Goal: Information Seeking & Learning: Learn about a topic

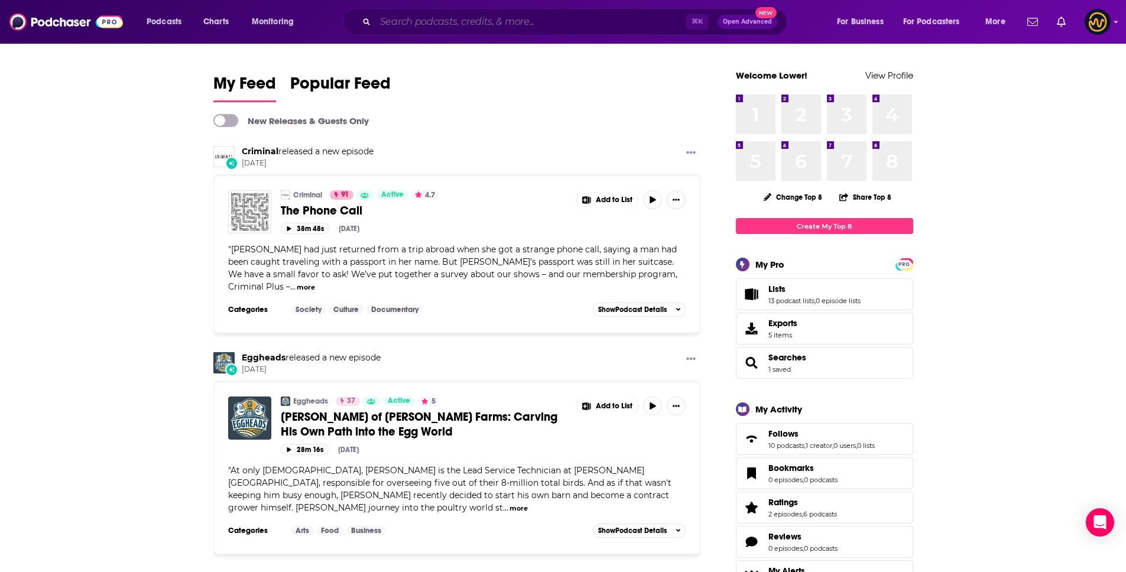
click at [438, 19] on input "Search podcasts, credits, & more..." at bounding box center [530, 21] width 311 height 19
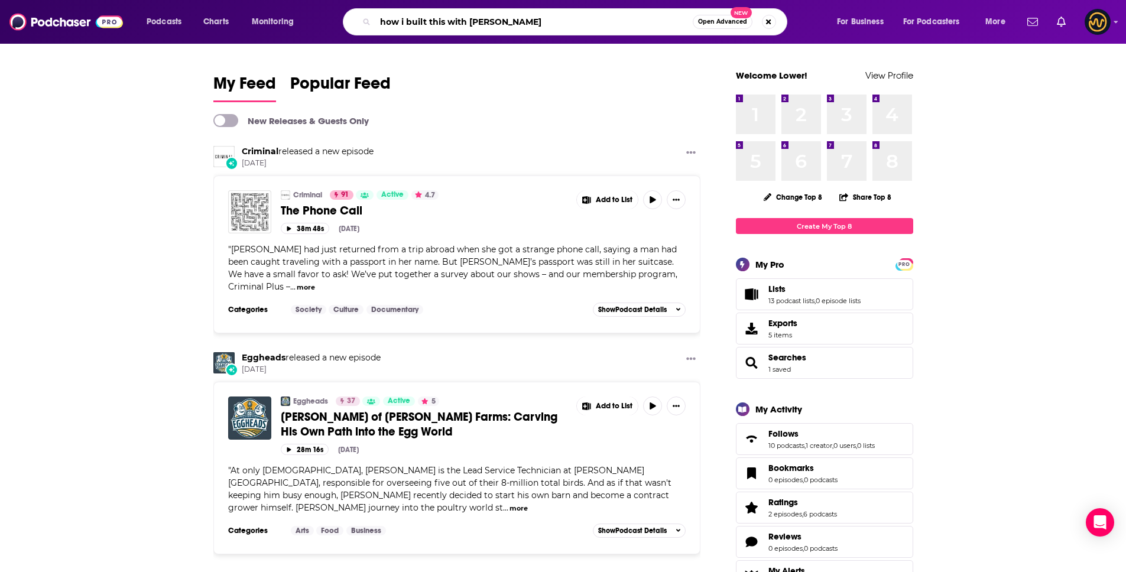
type input "how i built this with [PERSON_NAME]"
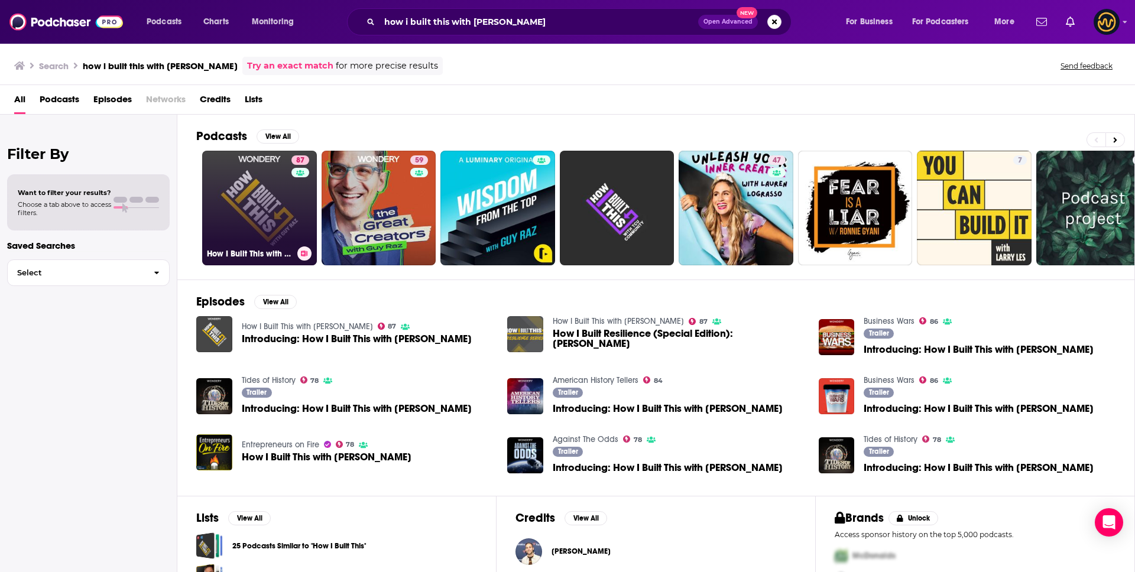
click at [276, 222] on link "87 How I Built This with [PERSON_NAME]" at bounding box center [259, 208] width 115 height 115
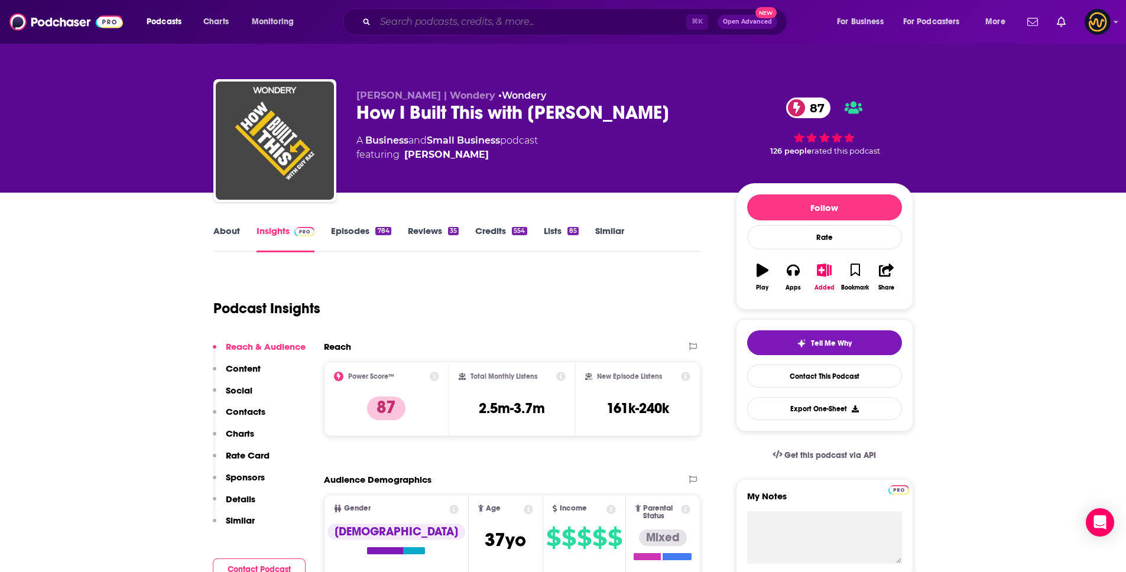
click at [492, 21] on input "Search podcasts, credits, & more..." at bounding box center [530, 21] width 311 height 19
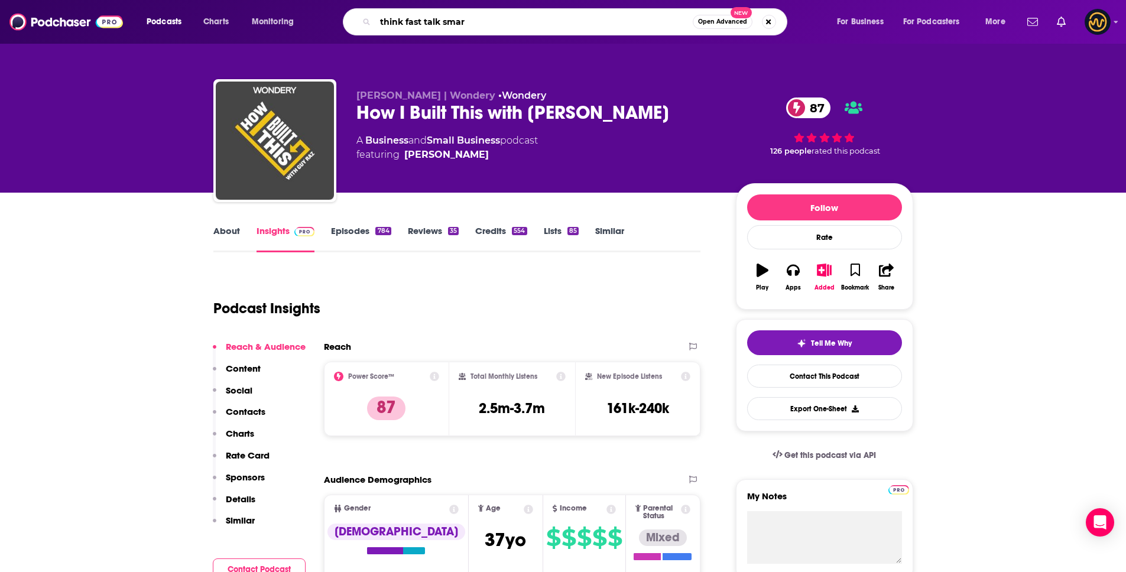
type input "think fast talk smart"
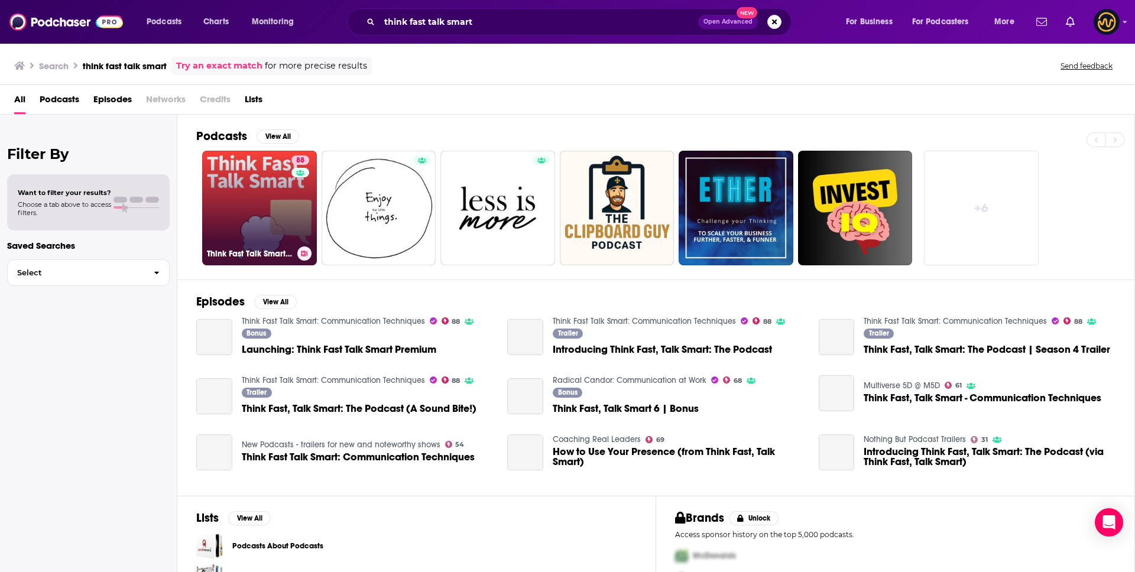
click at [251, 209] on link "88 Think Fast Talk Smart: Communication Techniques" at bounding box center [259, 208] width 115 height 115
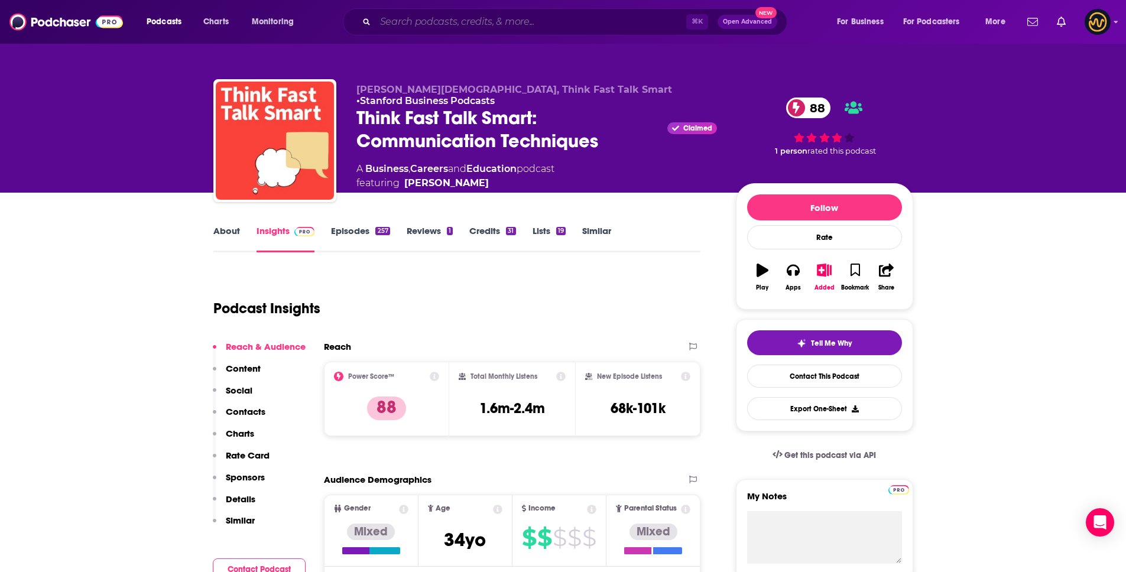
click at [438, 21] on input "Search podcasts, credits, & more..." at bounding box center [530, 21] width 311 height 19
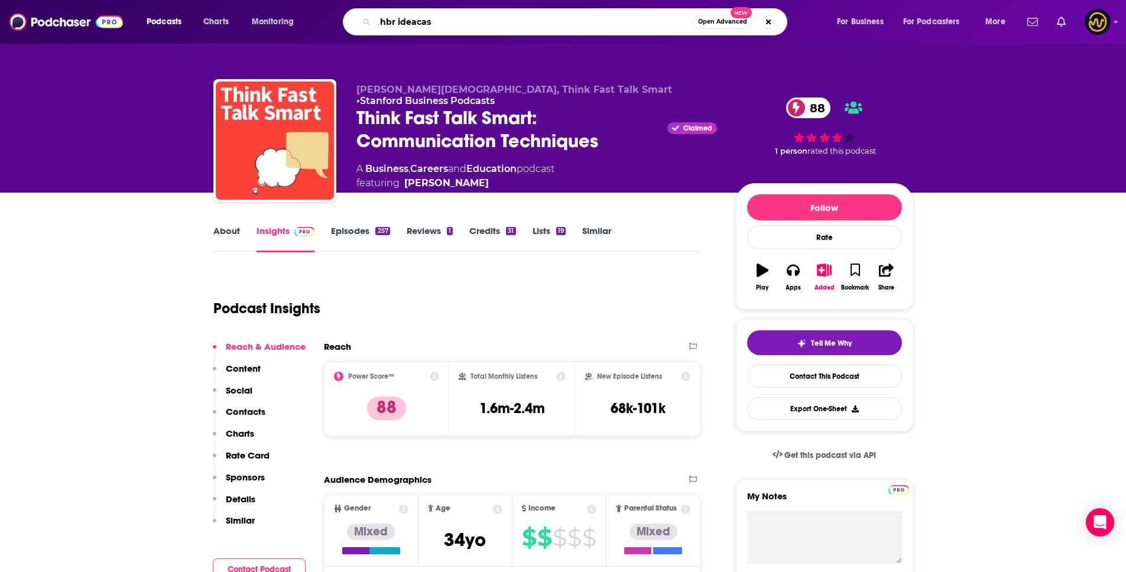
type input "[PERSON_NAME]"
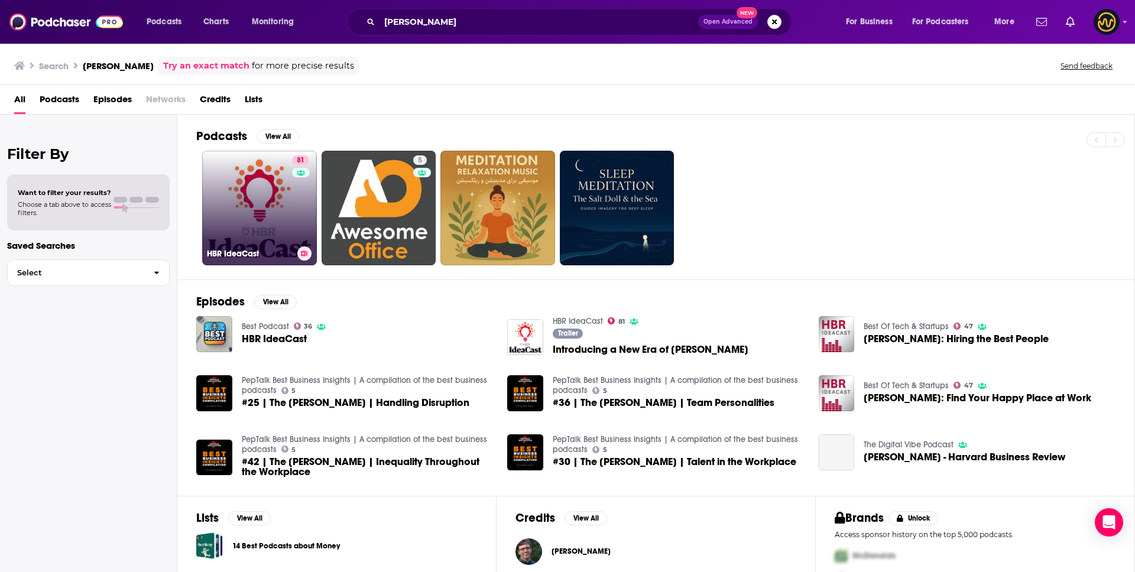
click at [263, 191] on link "81 [PERSON_NAME]" at bounding box center [259, 208] width 115 height 115
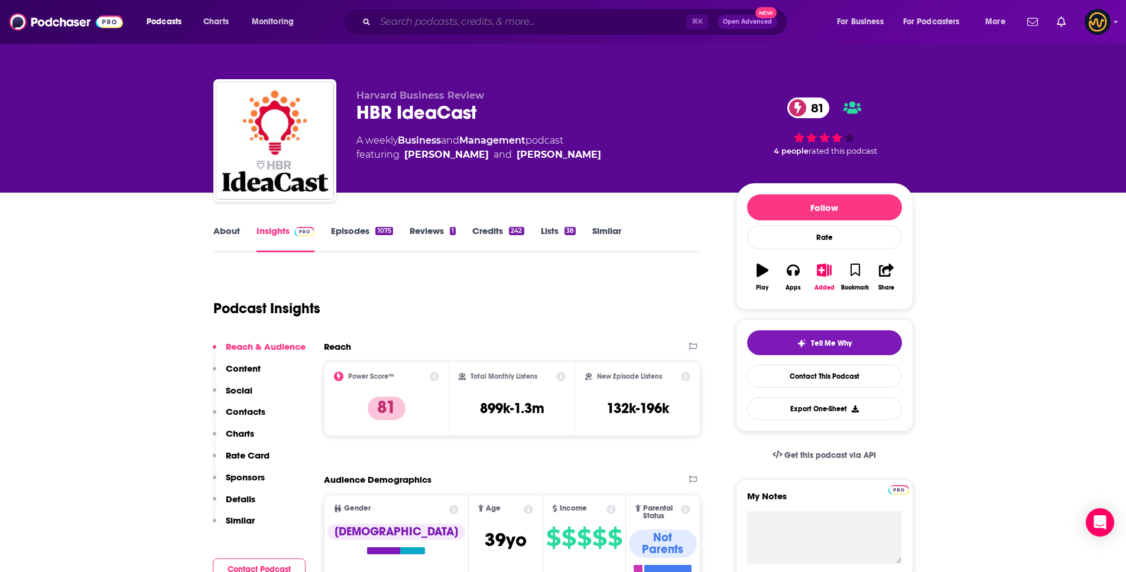
click at [497, 22] on input "Search podcasts, credits, & more..." at bounding box center [530, 21] width 311 height 19
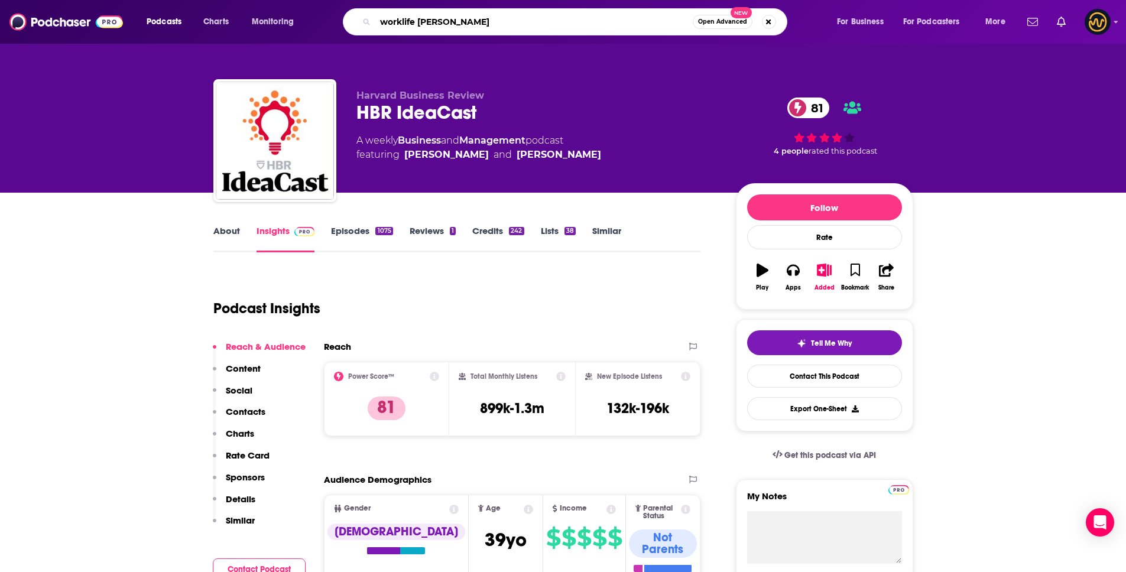
type input "worklife [PERSON_NAME]"
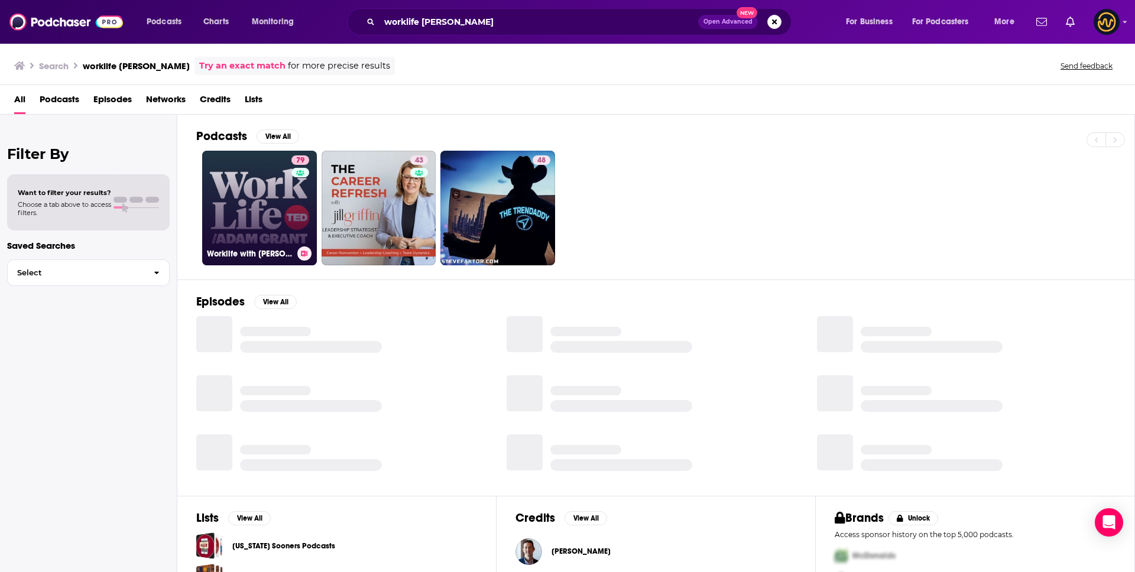
click at [249, 196] on link "79 Worklife with [PERSON_NAME]" at bounding box center [259, 208] width 115 height 115
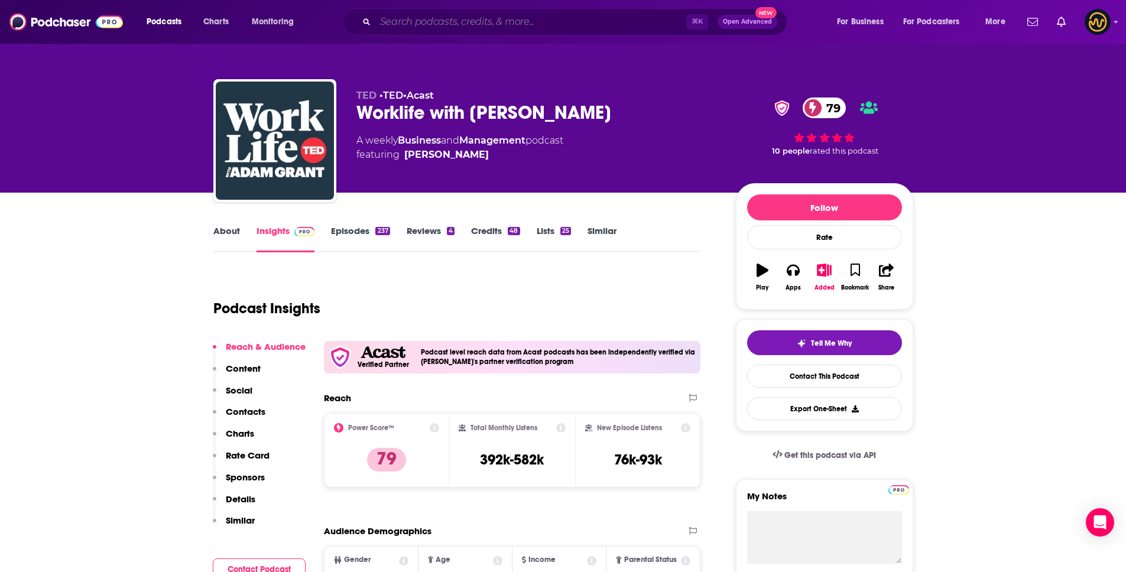
click at [464, 17] on input "Search podcasts, credits, & more..." at bounding box center [530, 21] width 311 height 19
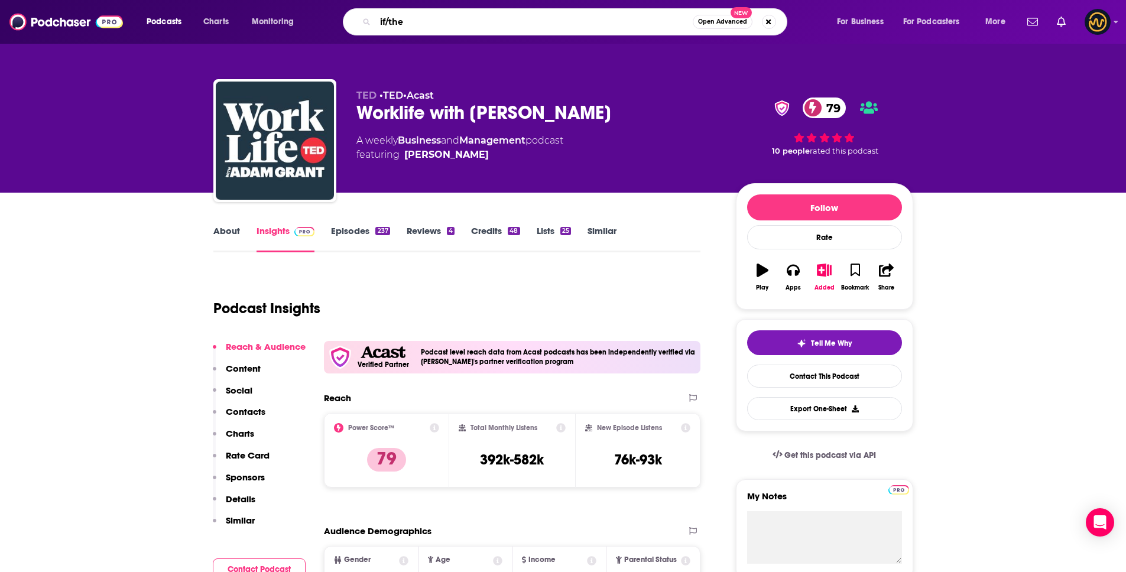
type input "if/then"
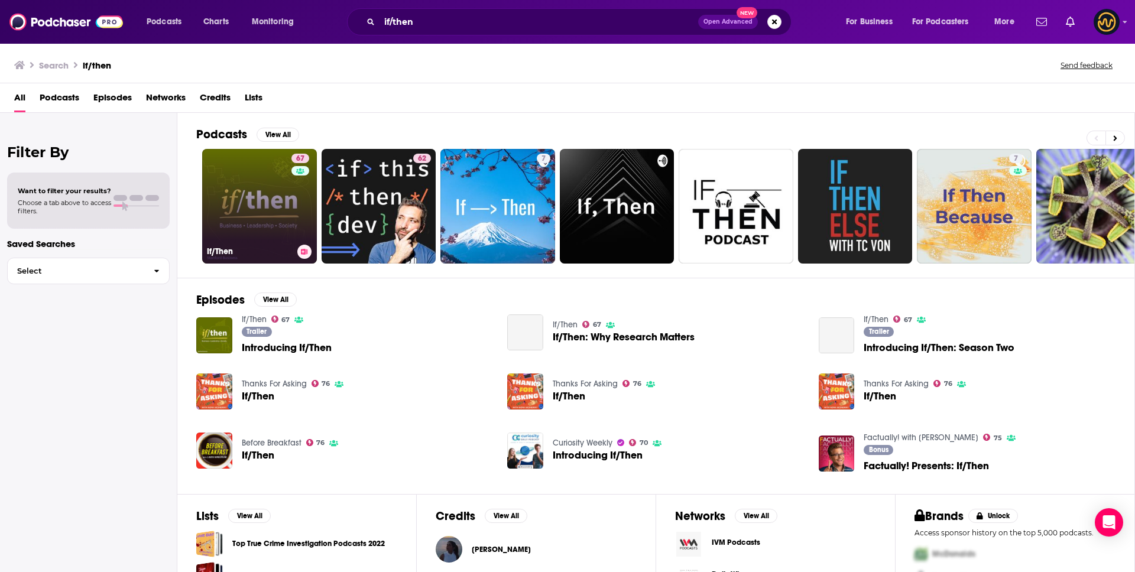
click at [244, 192] on link "67 If/Then" at bounding box center [259, 206] width 115 height 115
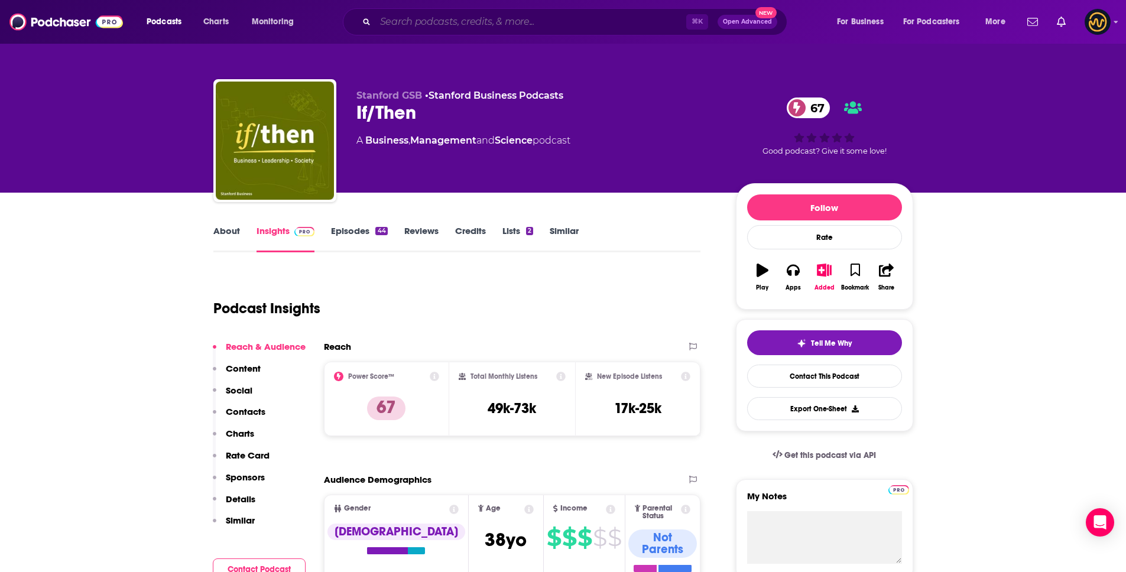
click at [417, 20] on input "Search podcasts, credits, & more..." at bounding box center [530, 21] width 311 height 19
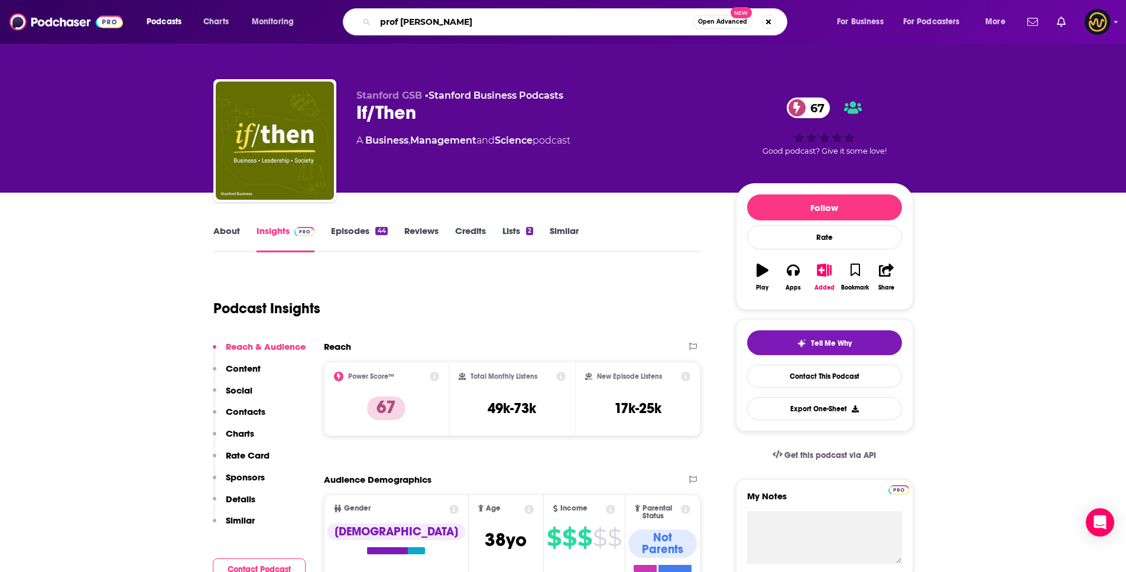
type input "prof g podcast"
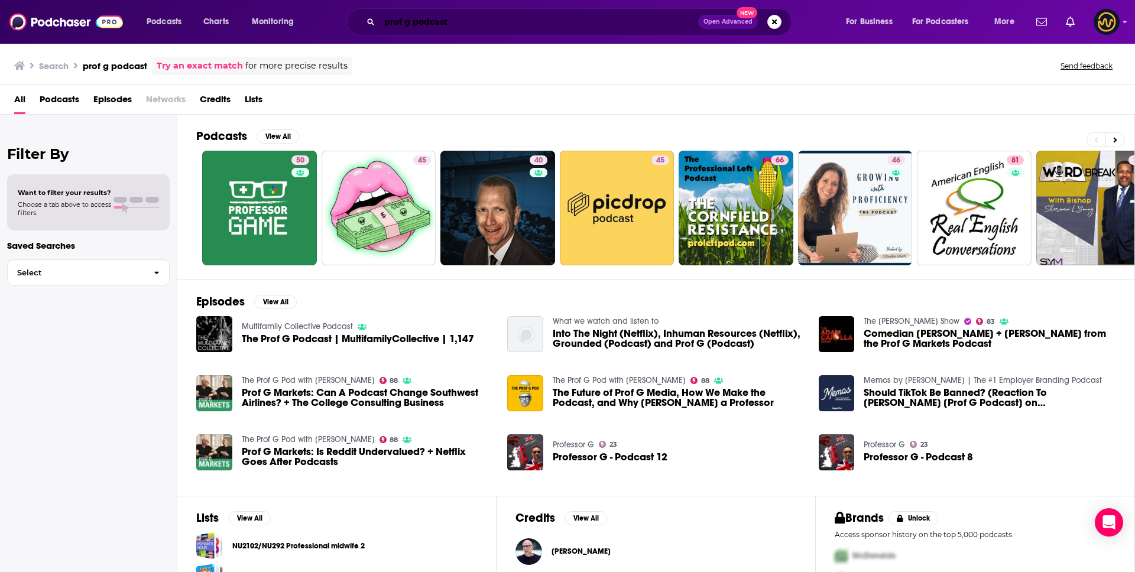
click at [470, 23] on input "prof g podcast" at bounding box center [539, 21] width 319 height 19
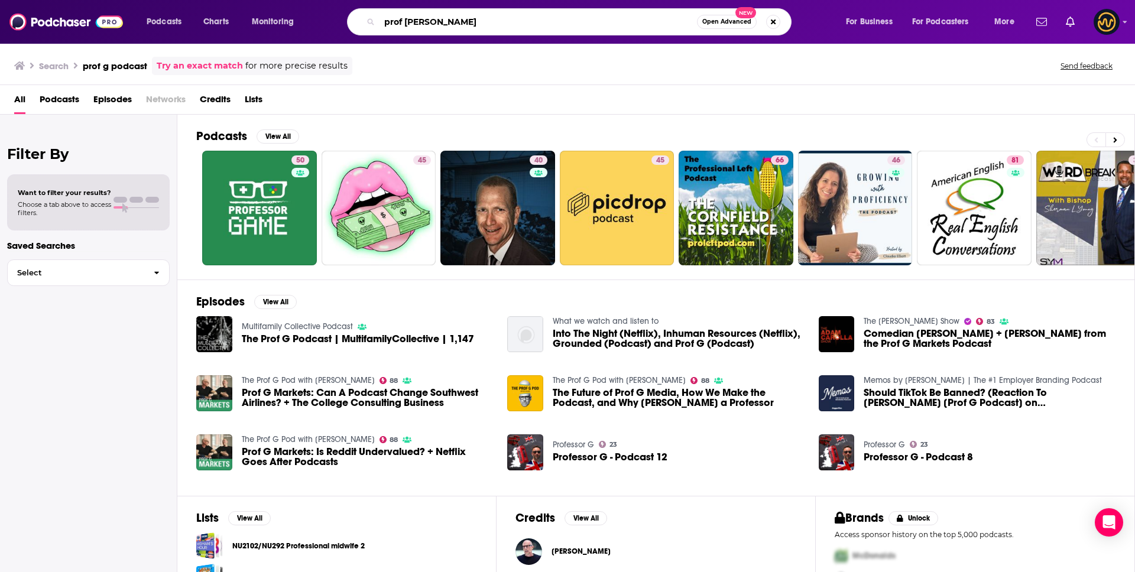
type input "prof [PERSON_NAME]"
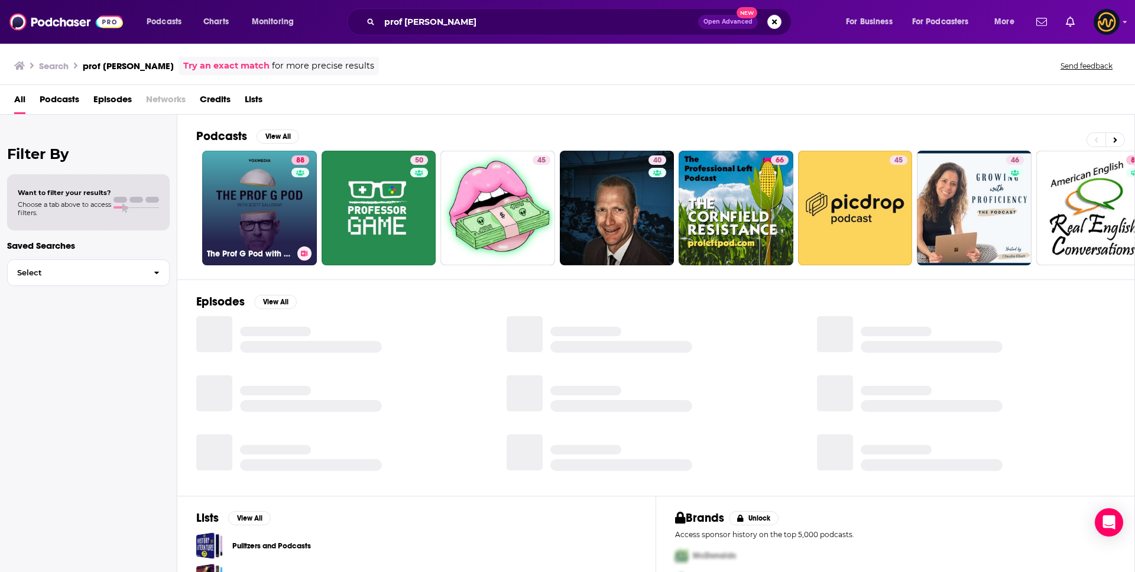
click at [222, 205] on link "88 The Prof G Pod with [PERSON_NAME]" at bounding box center [259, 208] width 115 height 115
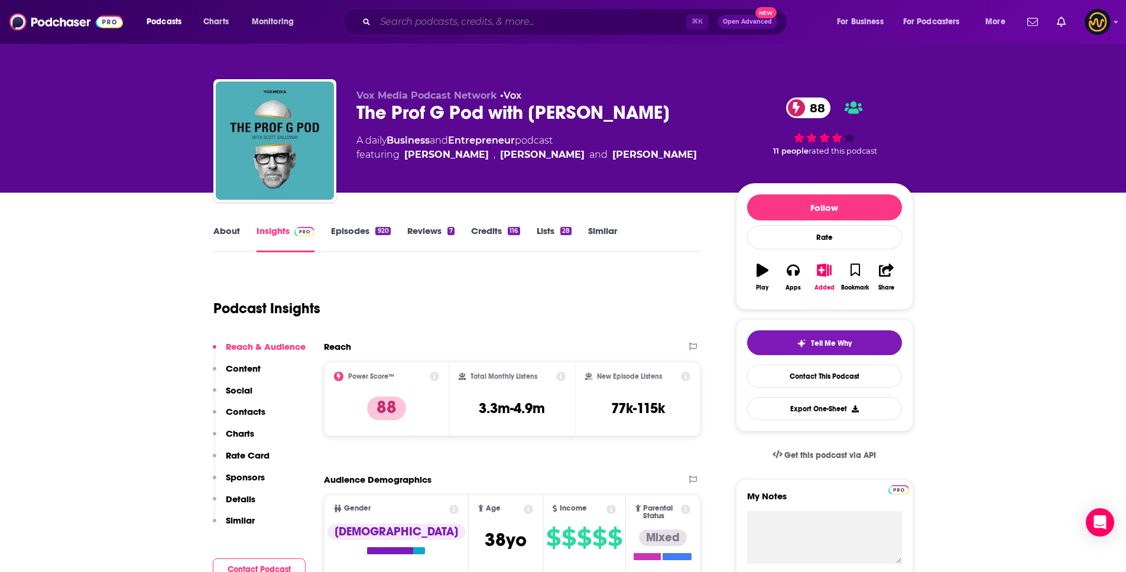
click at [476, 17] on input "Search podcasts, credits, & more..." at bounding box center [530, 21] width 311 height 19
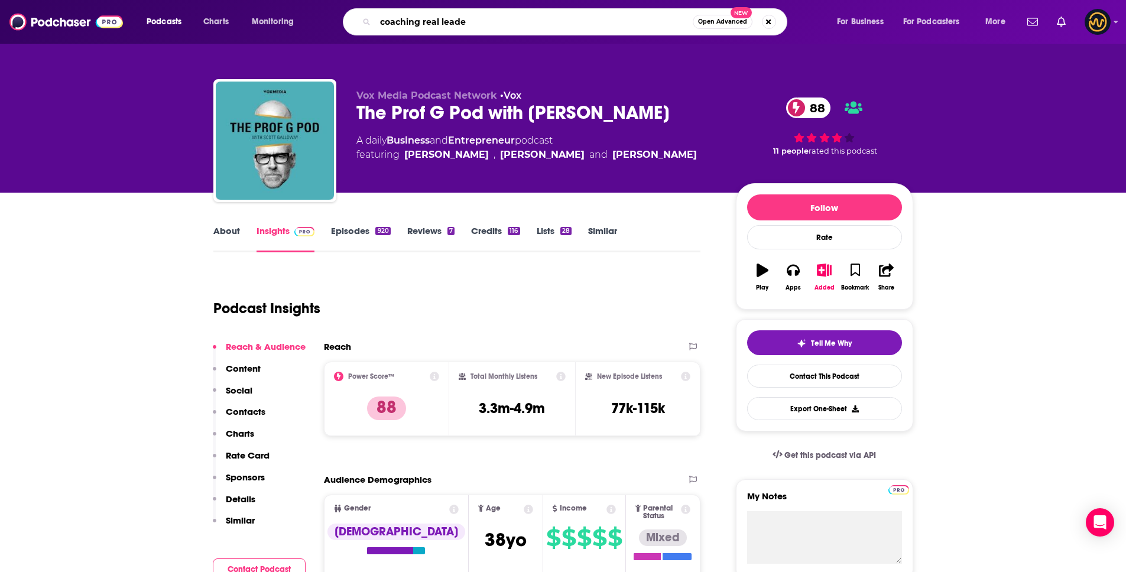
type input "coaching real leader"
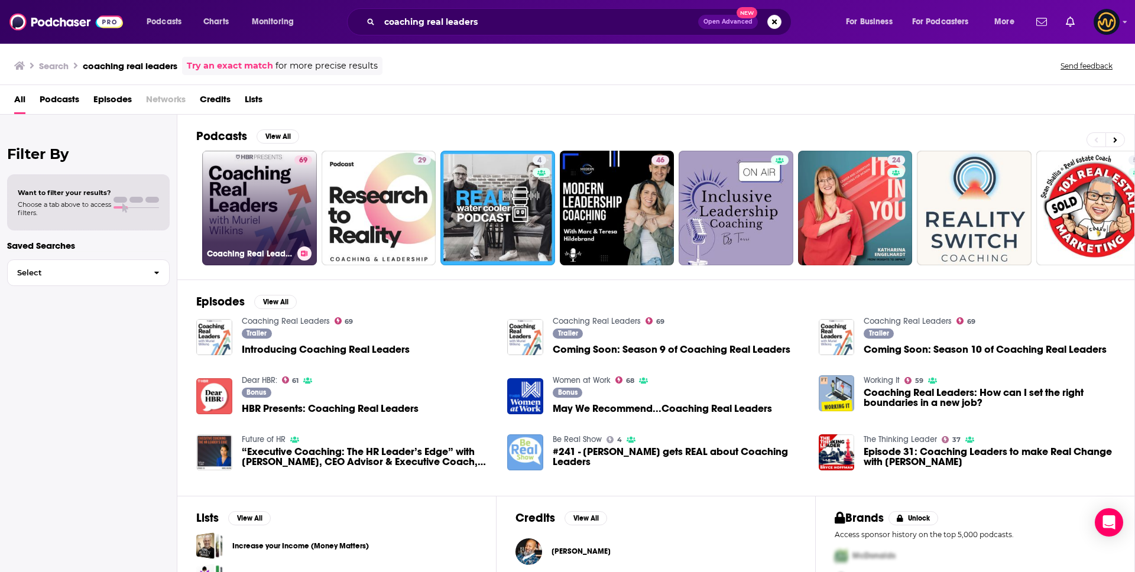
click at [251, 212] on link "69 Coaching Real Leaders" at bounding box center [259, 208] width 115 height 115
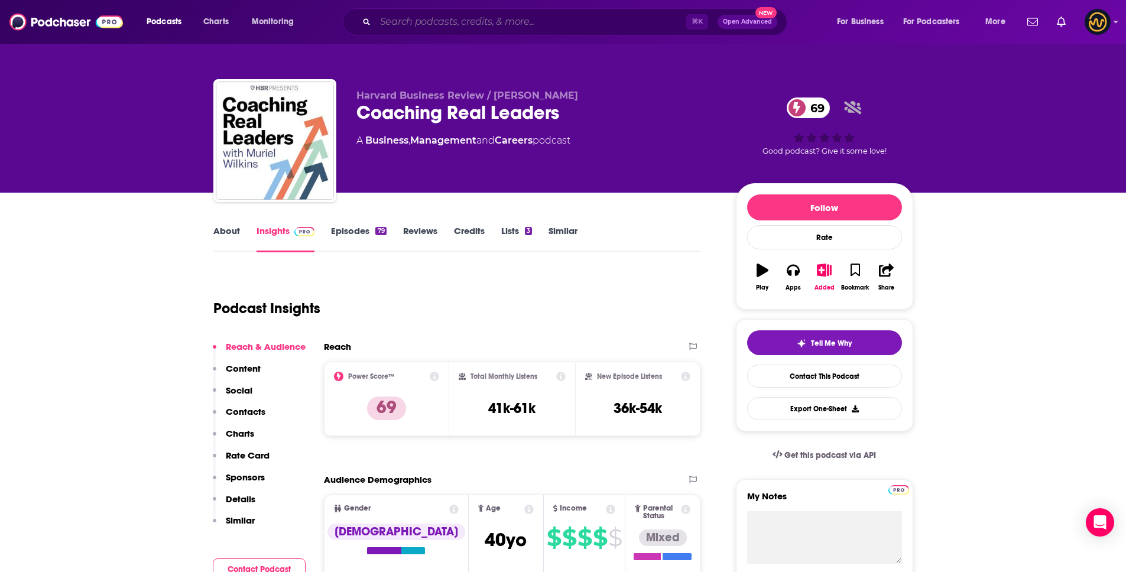
click at [403, 20] on input "Search podcasts, credits, & more..." at bounding box center [530, 21] width 311 height 19
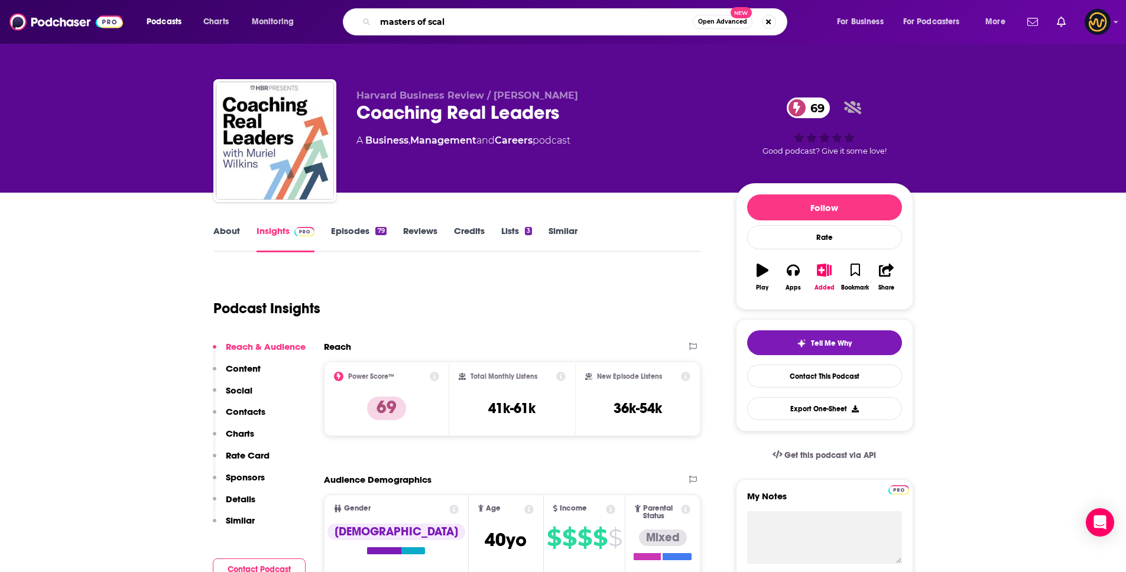
type input "masters of scale"
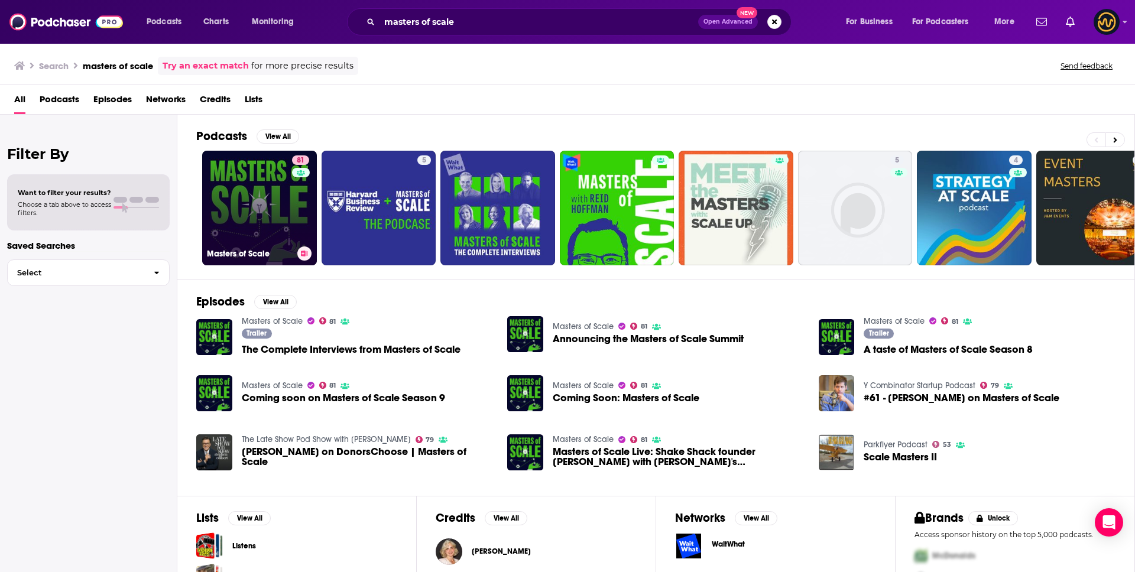
click at [246, 195] on link "81 Masters of Scale" at bounding box center [259, 208] width 115 height 115
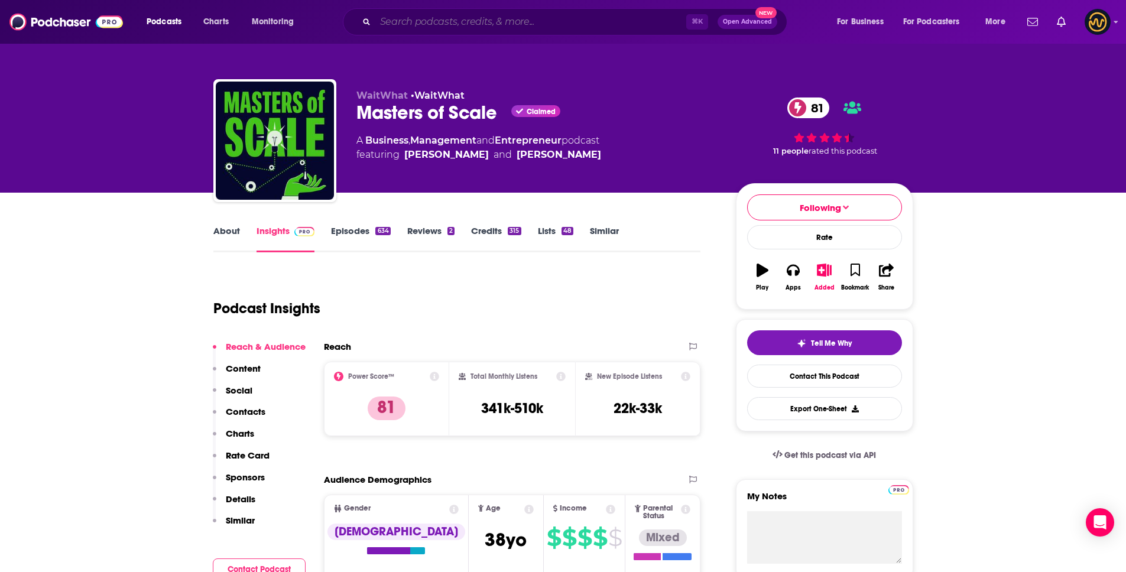
click at [452, 14] on input "Search podcasts, credits, & more..." at bounding box center [530, 21] width 311 height 19
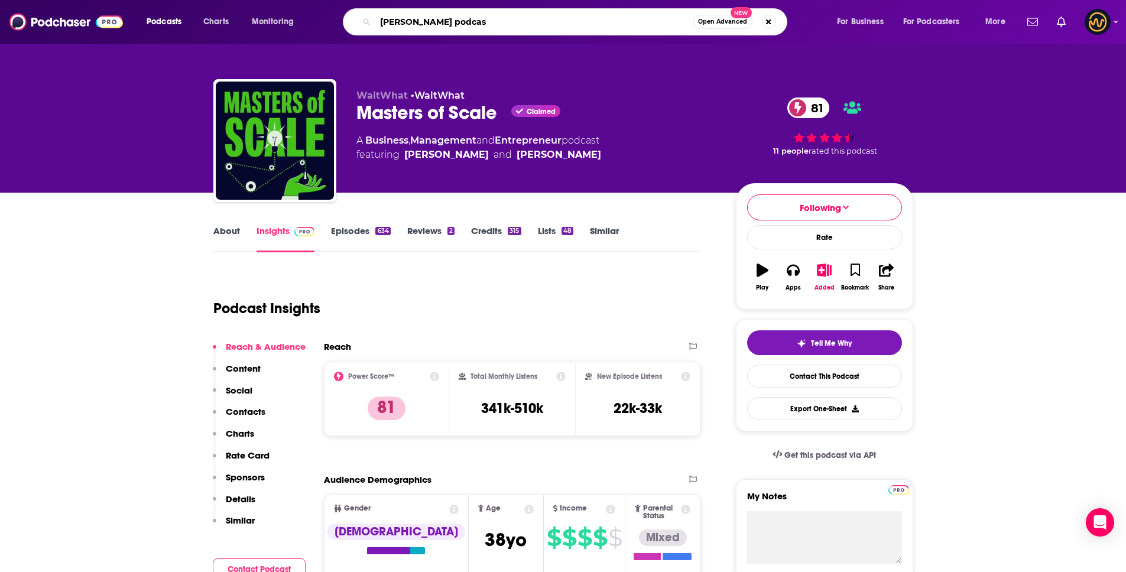
type input "[PERSON_NAME] podcast"
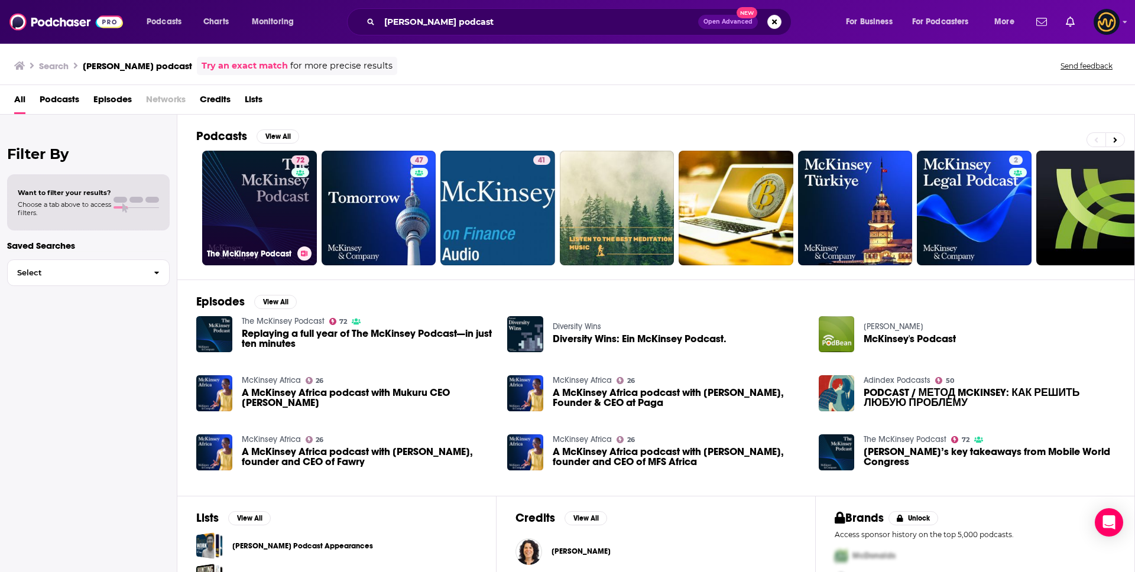
click at [287, 196] on link "72 The McKinsey Podcast" at bounding box center [259, 208] width 115 height 115
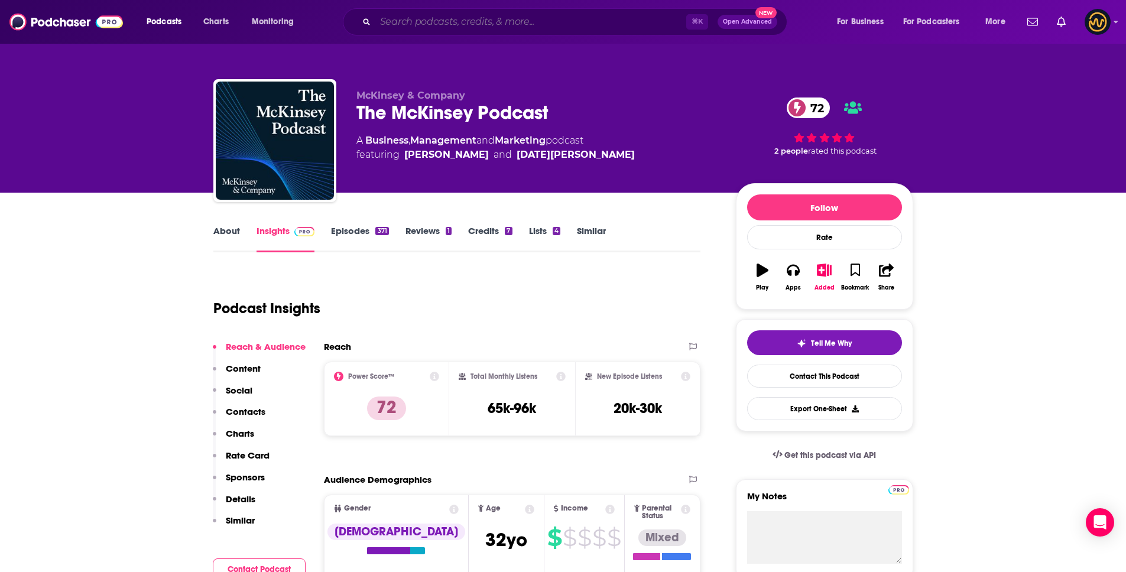
click at [465, 23] on input "Search podcasts, credits, & more..." at bounding box center [530, 21] width 311 height 19
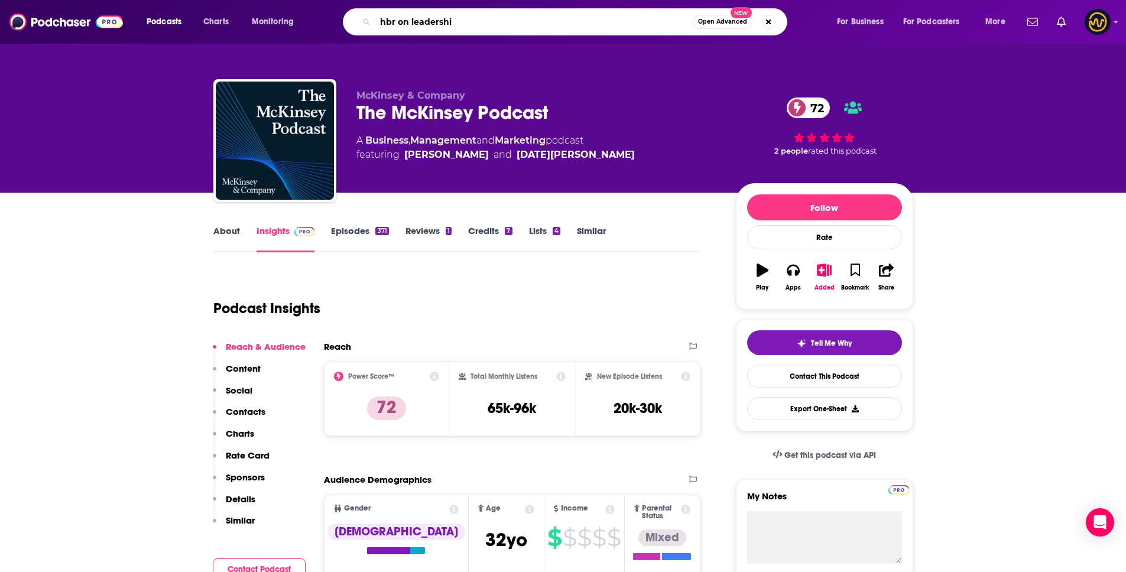
type input "hbr on leadership"
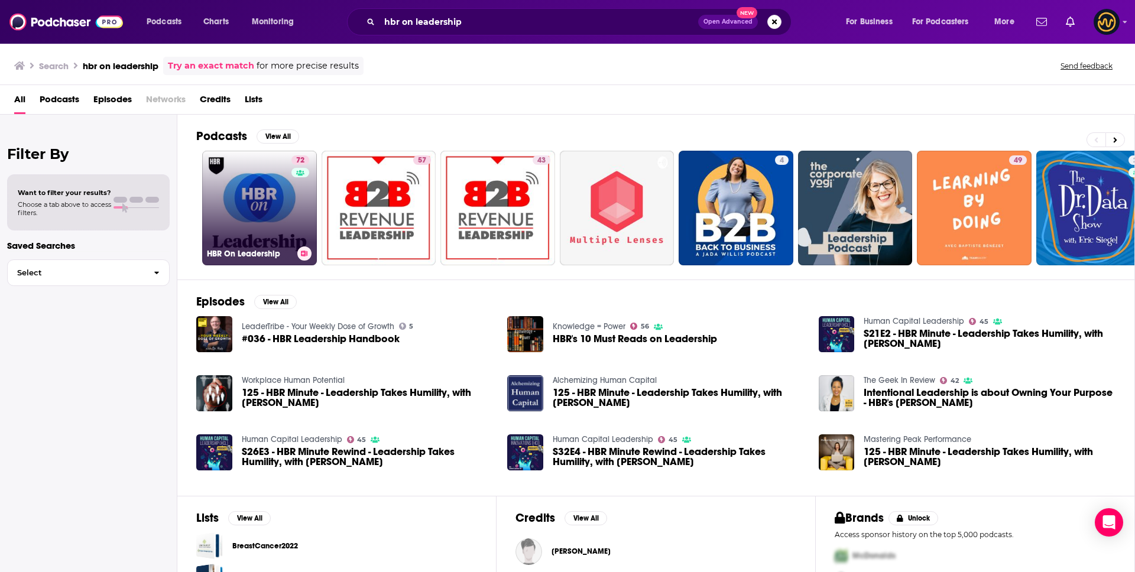
click at [277, 193] on link "72 HBR On Leadership" at bounding box center [259, 208] width 115 height 115
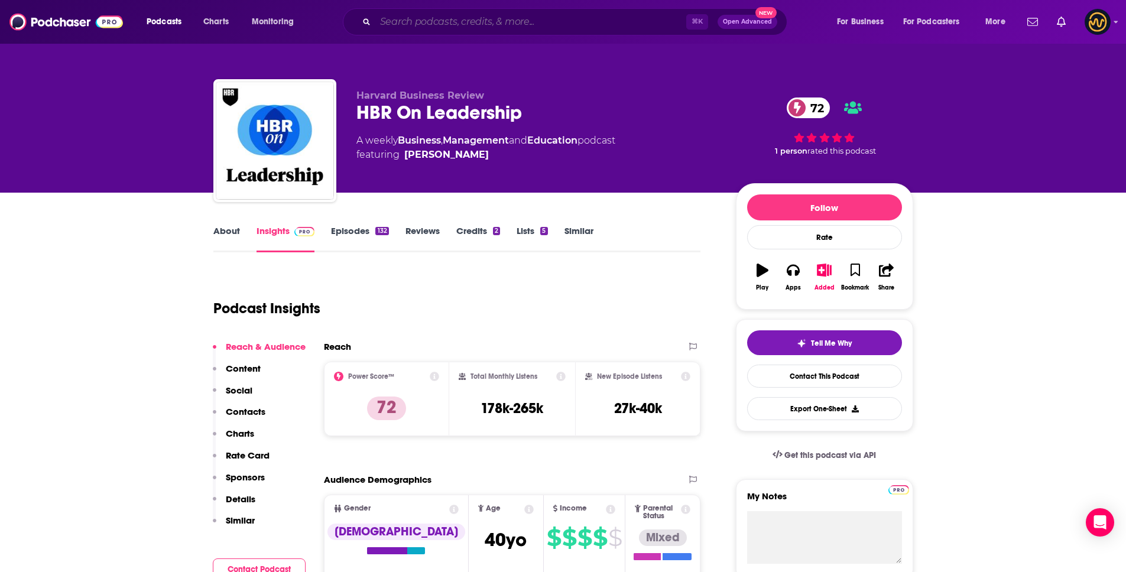
click at [512, 20] on input "Search podcasts, credits, & more..." at bounding box center [530, 21] width 311 height 19
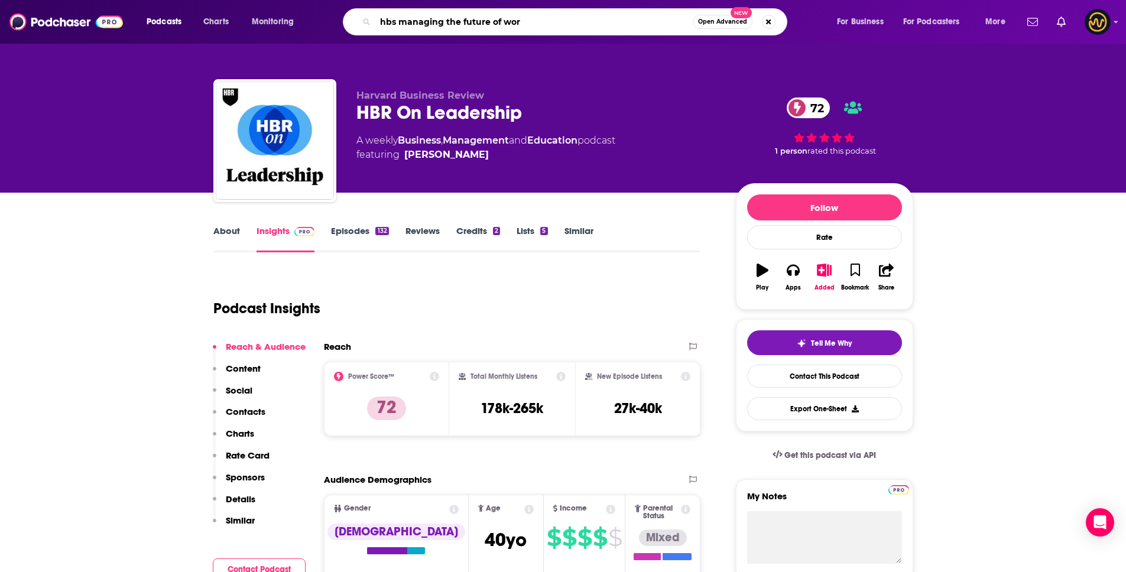
type input "hbs managing the future of work"
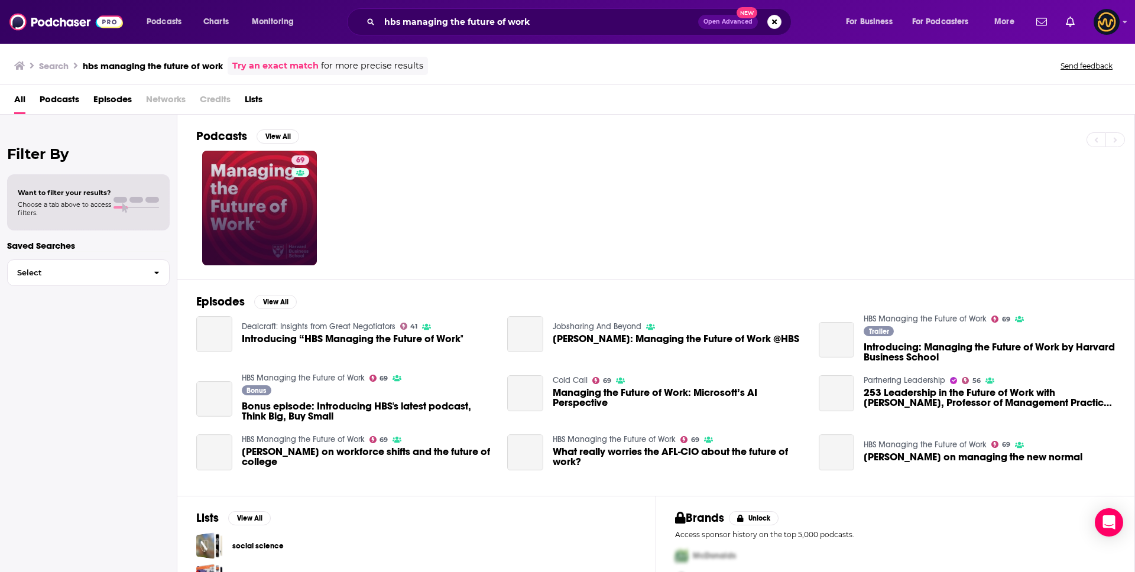
click at [291, 200] on div "69" at bounding box center [301, 208] width 21 height 105
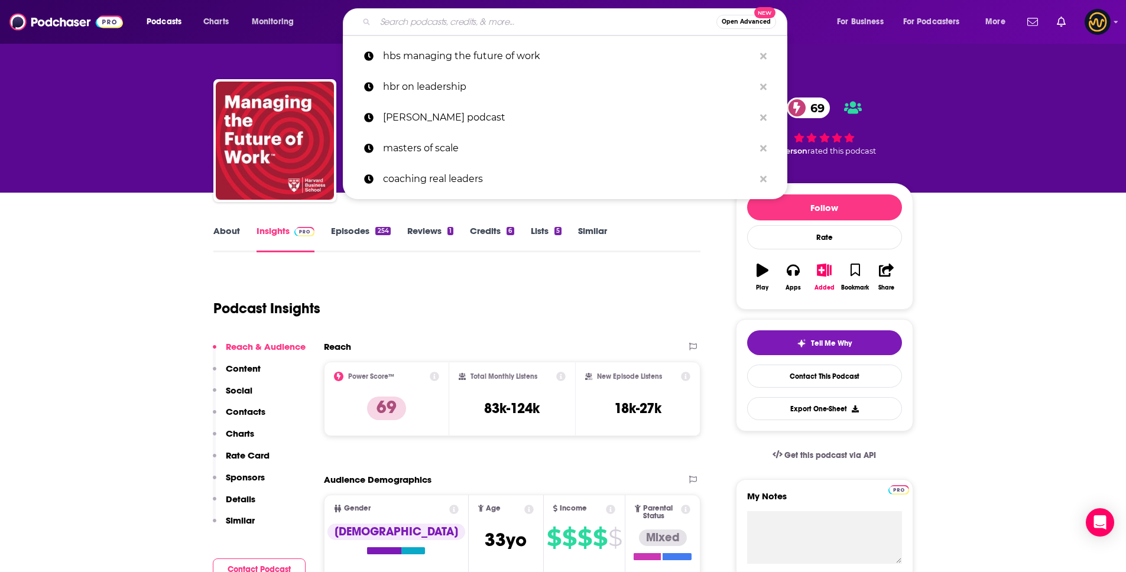
click at [418, 27] on input "Search podcasts, credits, & more..." at bounding box center [545, 21] width 341 height 19
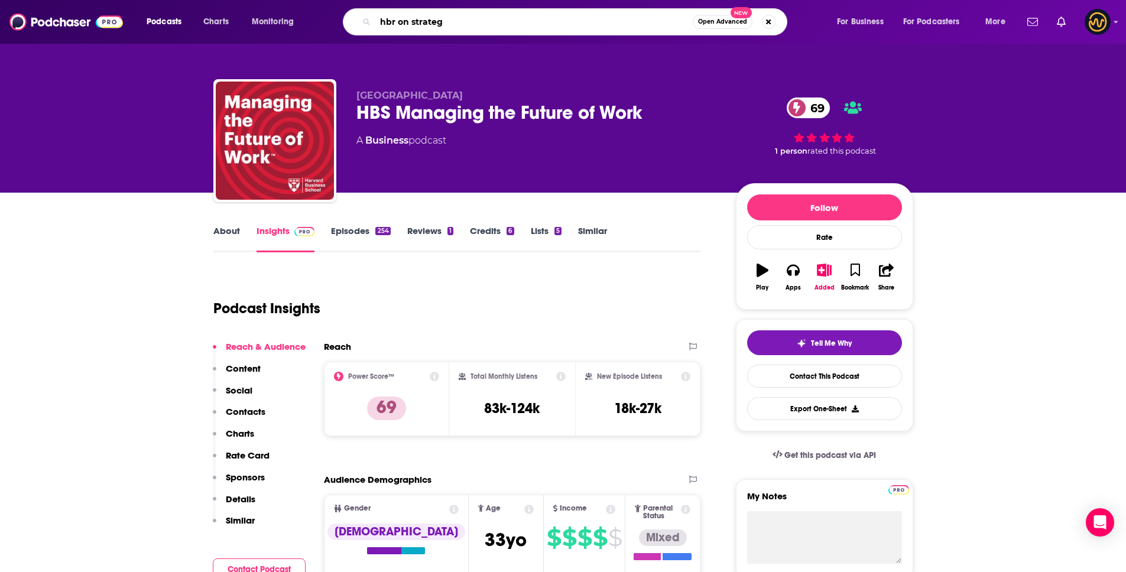
type input "hbr on strategy"
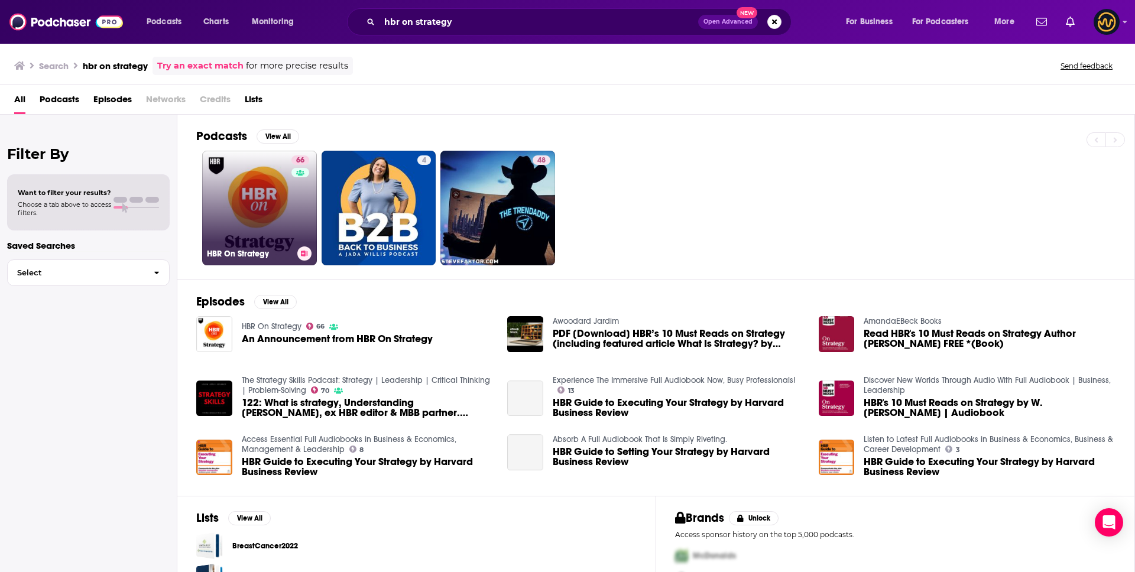
click at [254, 197] on link "66 HBR On Strategy" at bounding box center [259, 208] width 115 height 115
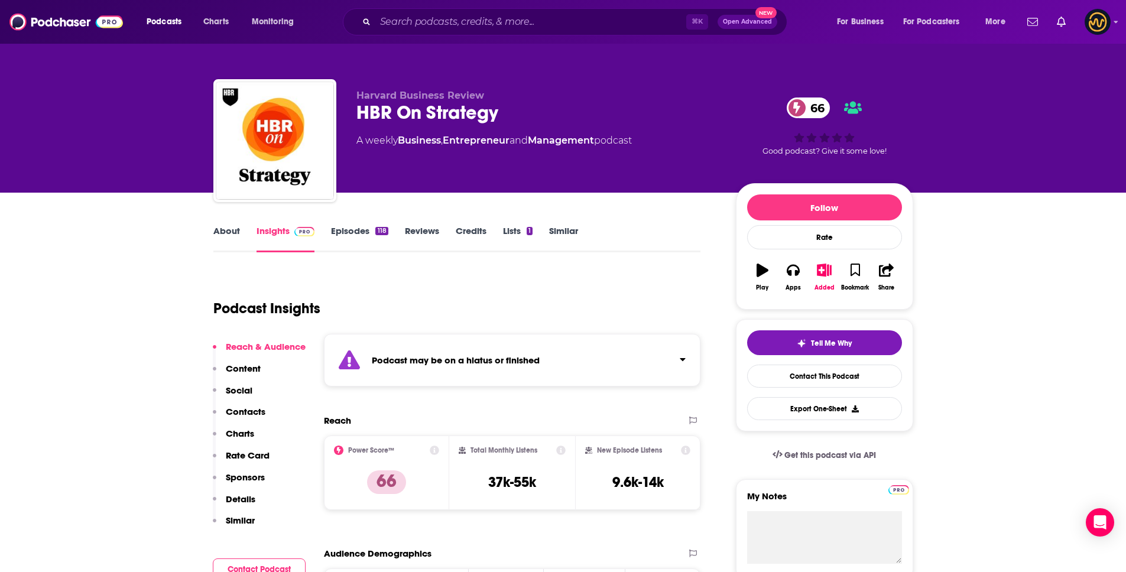
click at [614, 355] on div "Podcast may be on a hiatus or finished" at bounding box center [512, 360] width 377 height 53
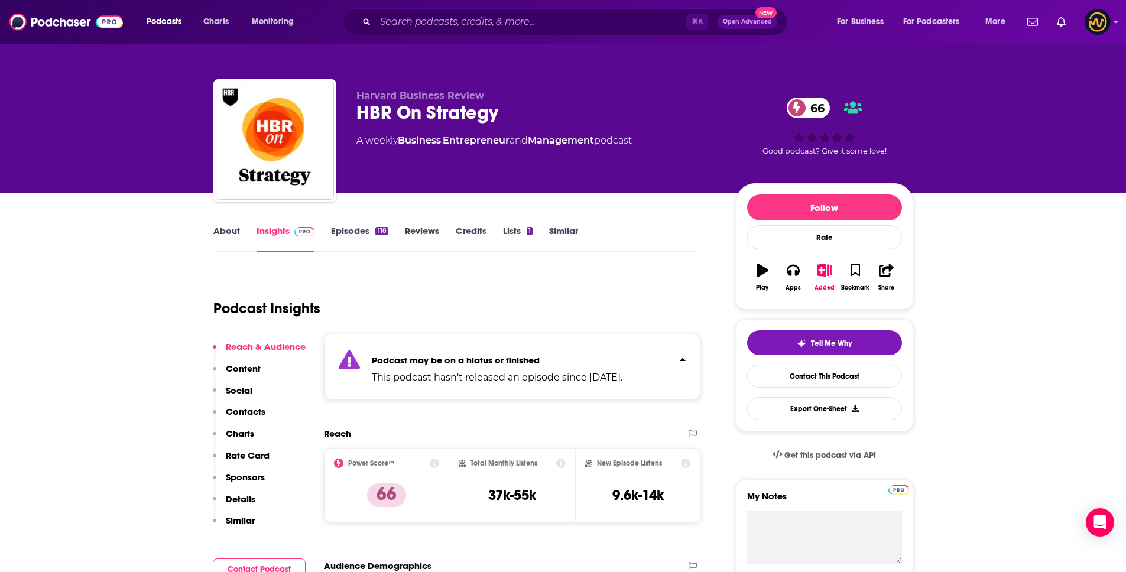
click at [614, 355] on p "Podcast may be on a hiatus or finished" at bounding box center [497, 360] width 251 height 11
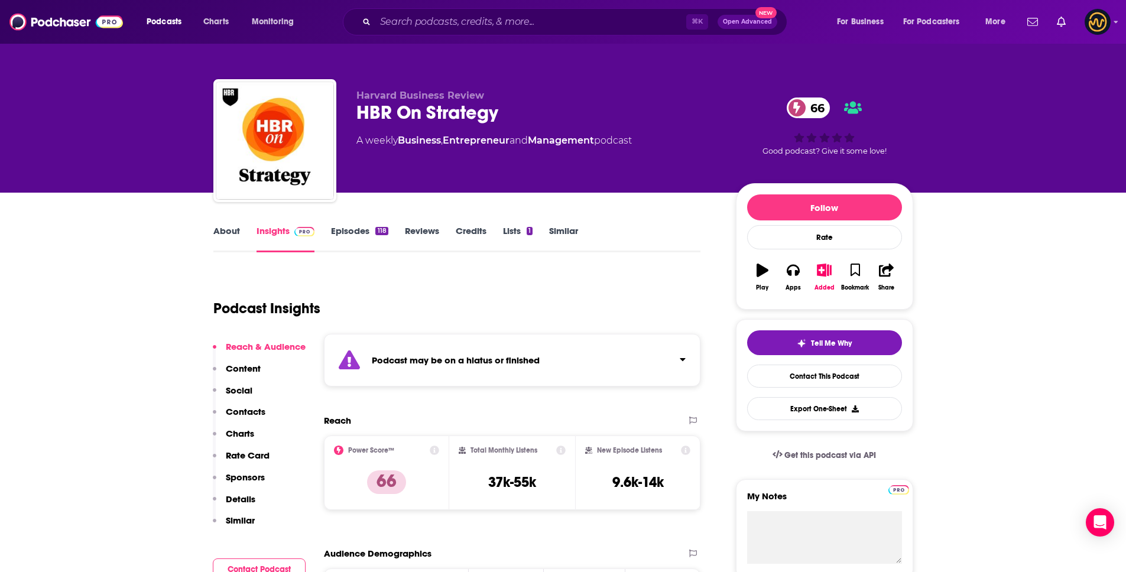
click at [376, 225] on link "Episodes 118" at bounding box center [359, 238] width 57 height 27
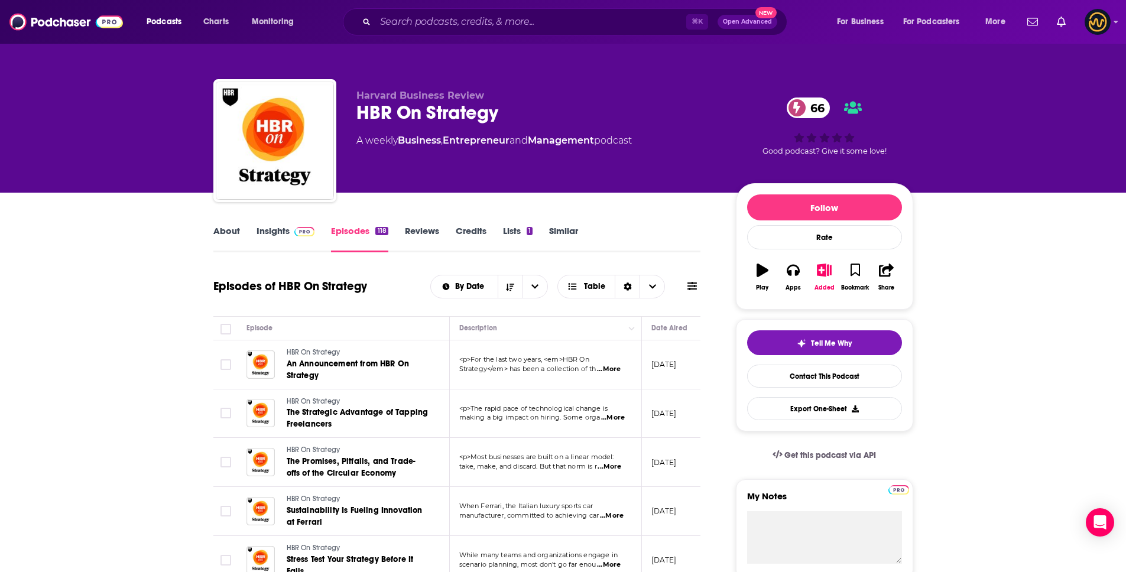
click at [513, 371] on span "Strategy</em> has been a collection of th" at bounding box center [527, 369] width 137 height 8
click at [619, 368] on span "...More" at bounding box center [609, 369] width 24 height 9
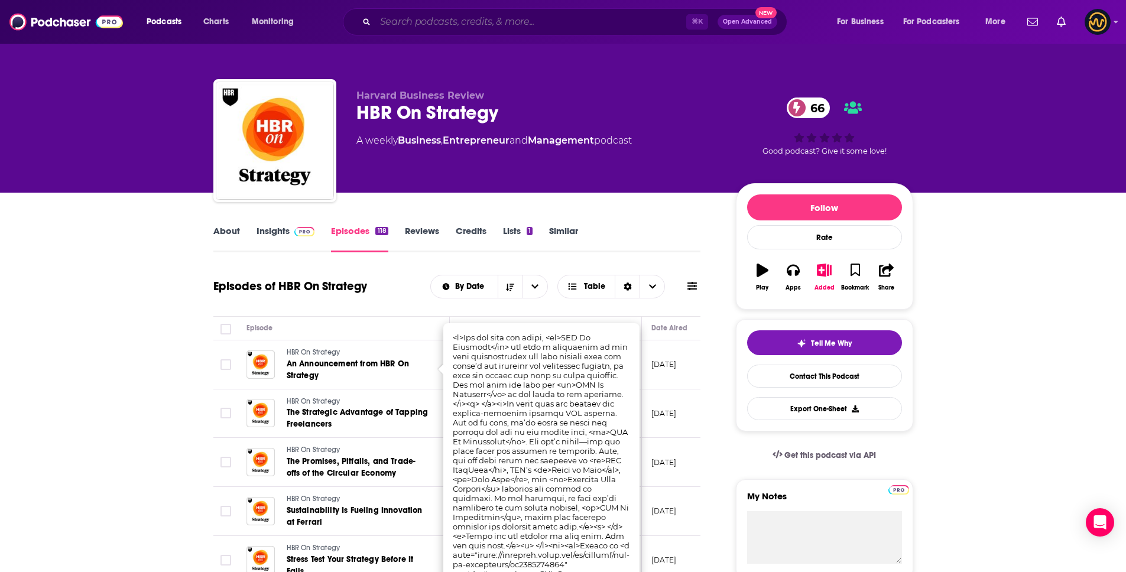
click at [424, 25] on input "Search podcasts, credits, & more..." at bounding box center [530, 21] width 311 height 19
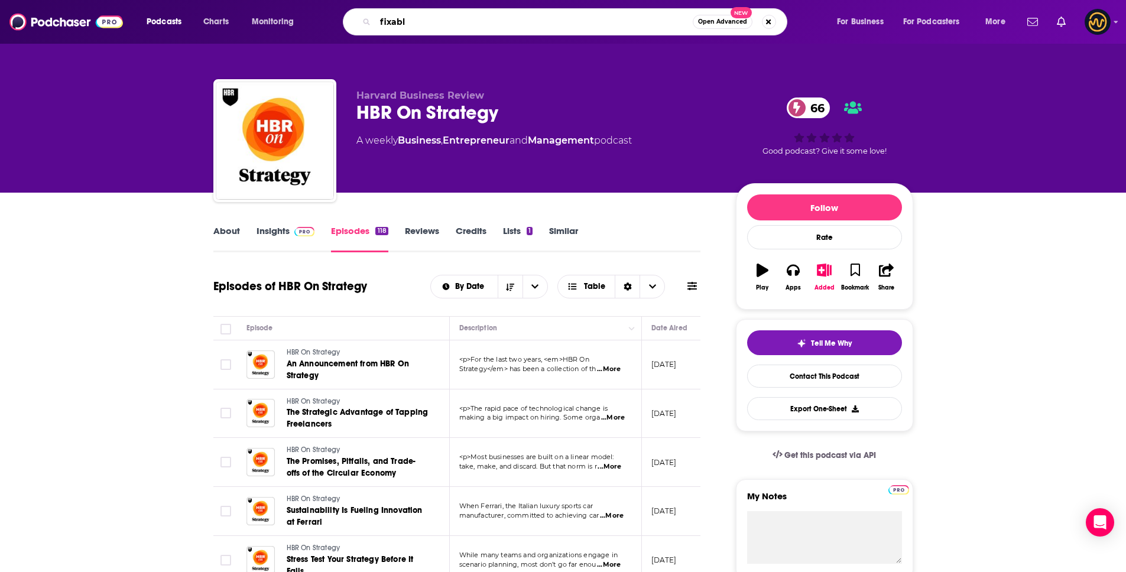
type input "fixable"
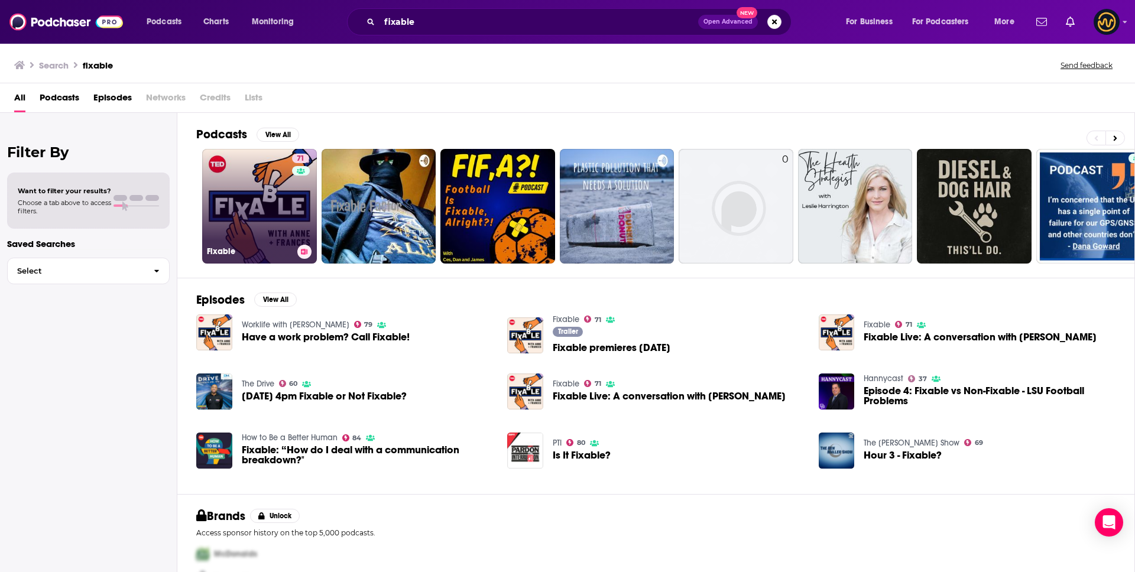
click at [262, 206] on link "71 Fixable" at bounding box center [259, 206] width 115 height 115
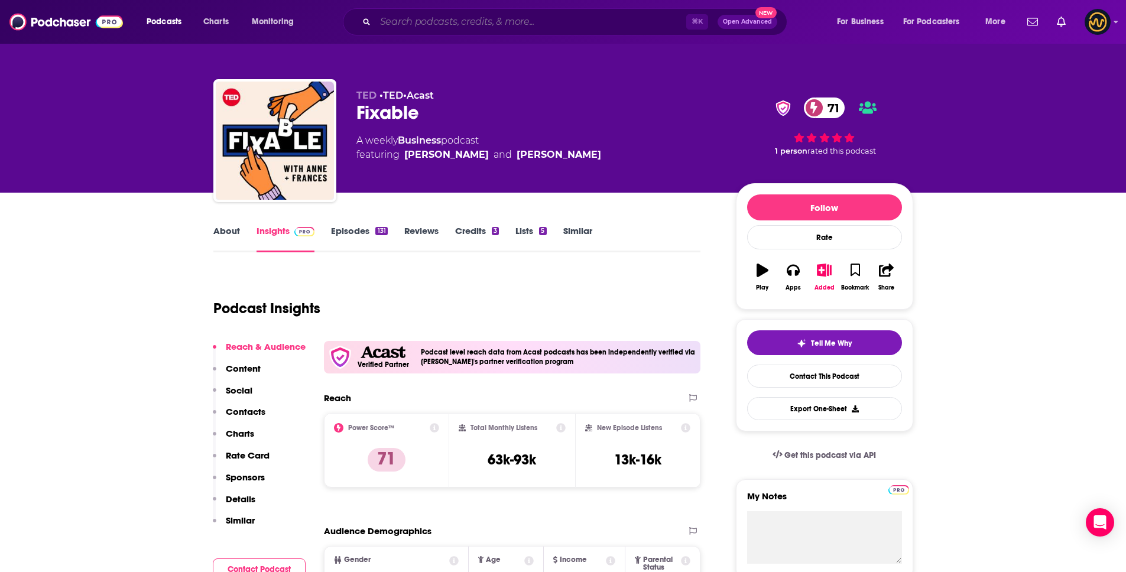
click at [509, 15] on input "Search podcasts, credits, & more..." at bounding box center [530, 21] width 311 height 19
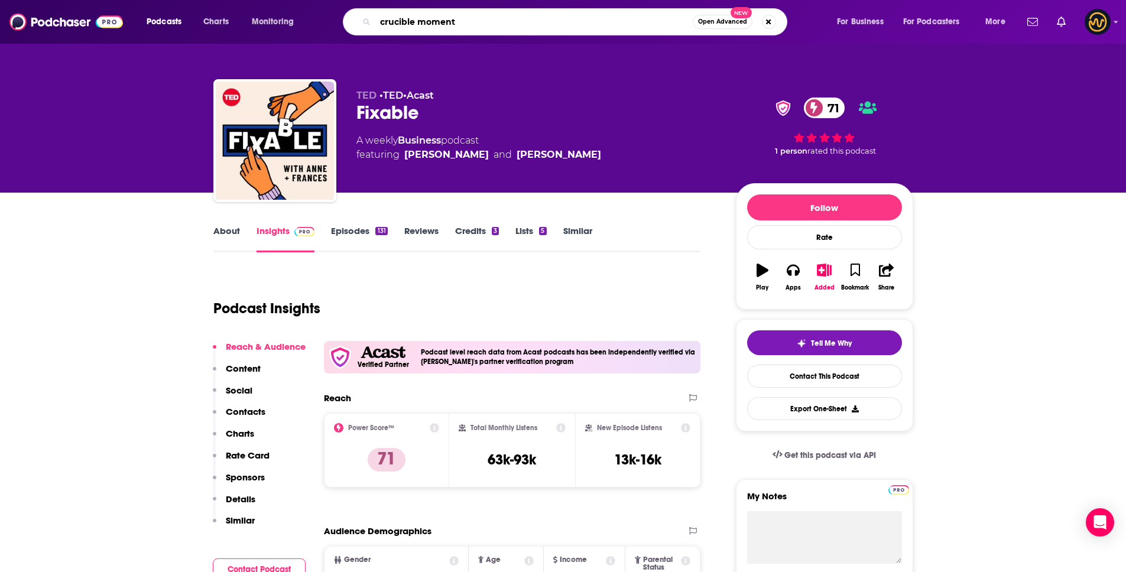
type input "crucible moments"
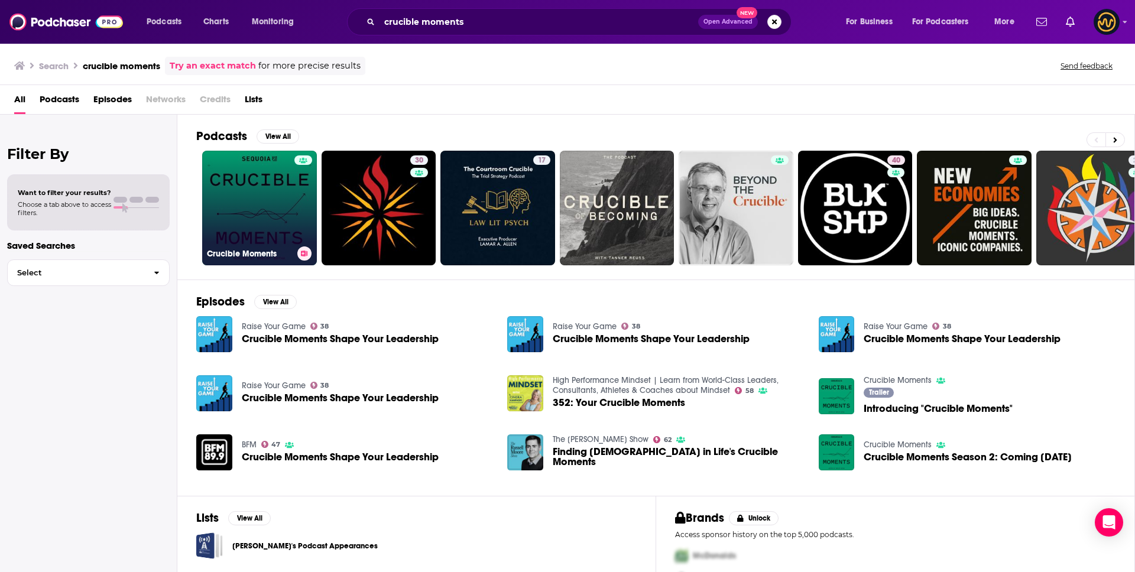
click at [265, 184] on link "Crucible Moments" at bounding box center [259, 208] width 115 height 115
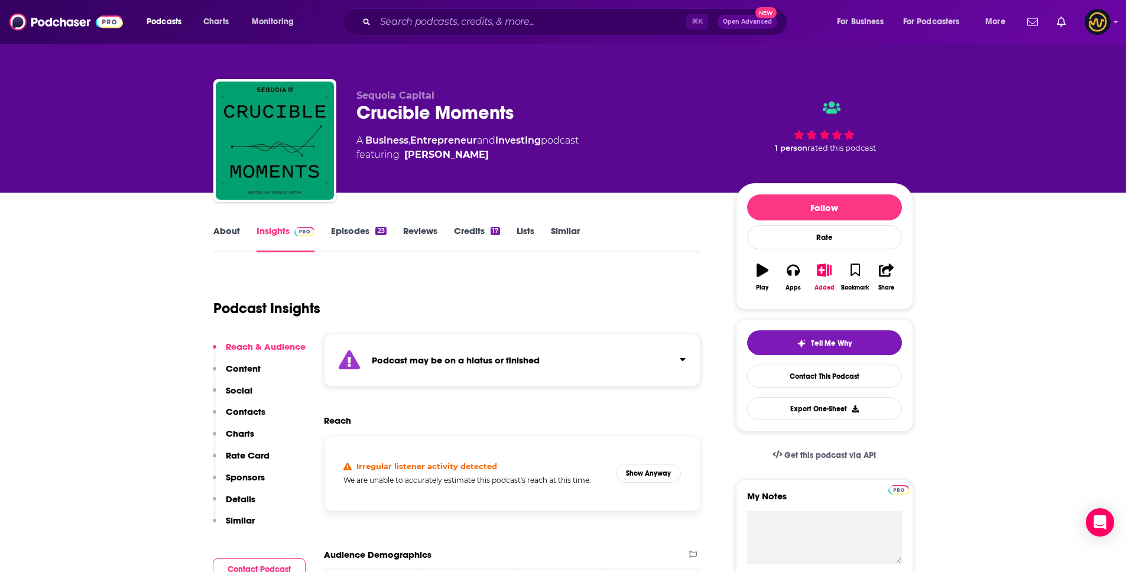
click at [506, 352] on div "Podcast may be on a hiatus or finished" at bounding box center [512, 360] width 377 height 53
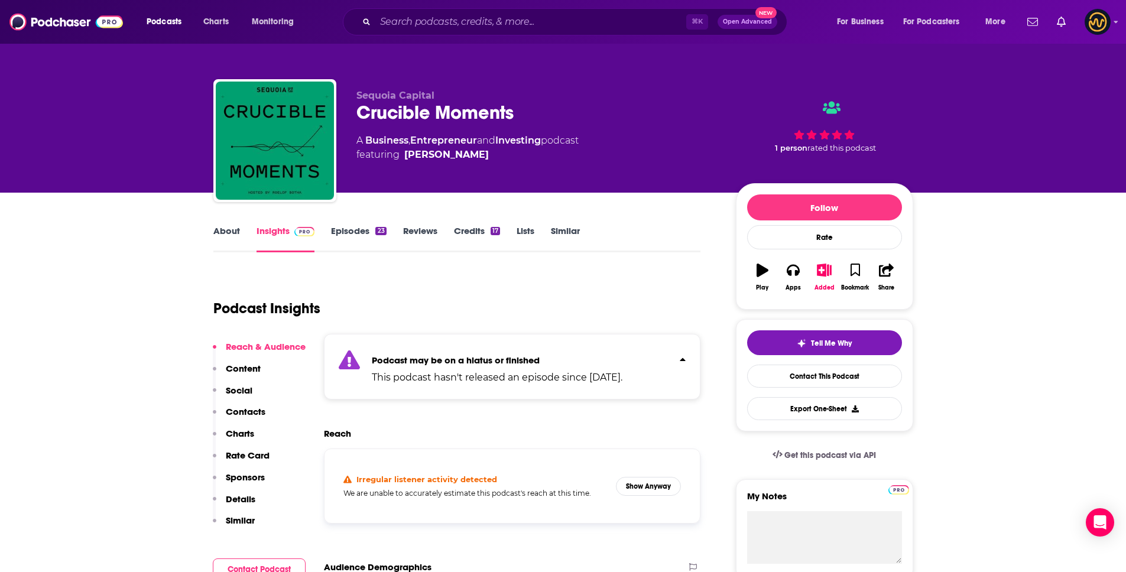
click at [506, 352] on div "Podcast may be on a hiatus or finished This podcast hasn't released an episode …" at bounding box center [497, 367] width 251 height 36
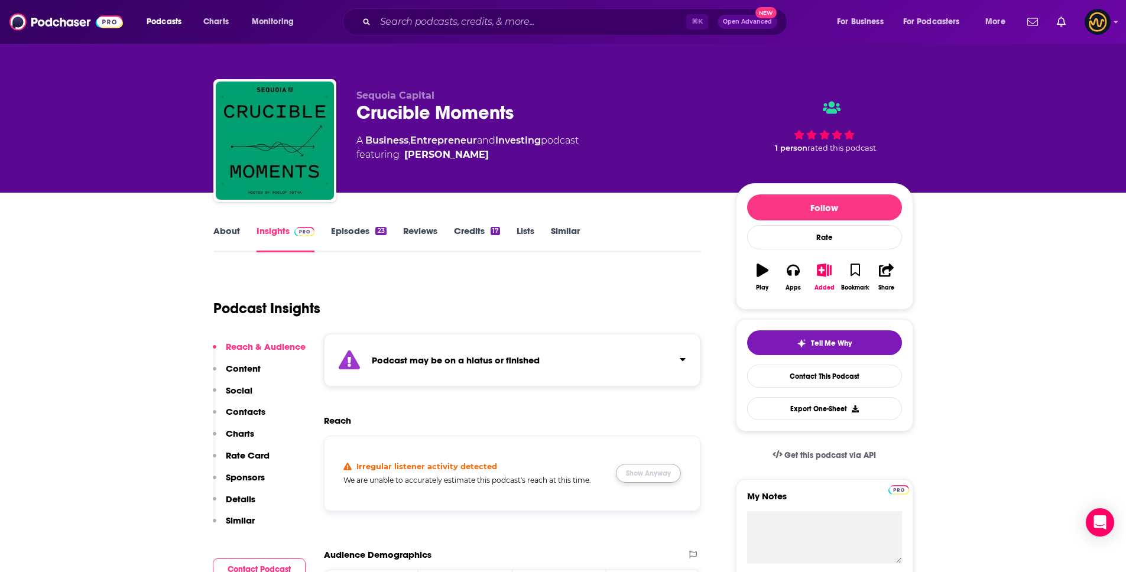
click at [659, 466] on button "Show Anyway" at bounding box center [648, 473] width 65 height 19
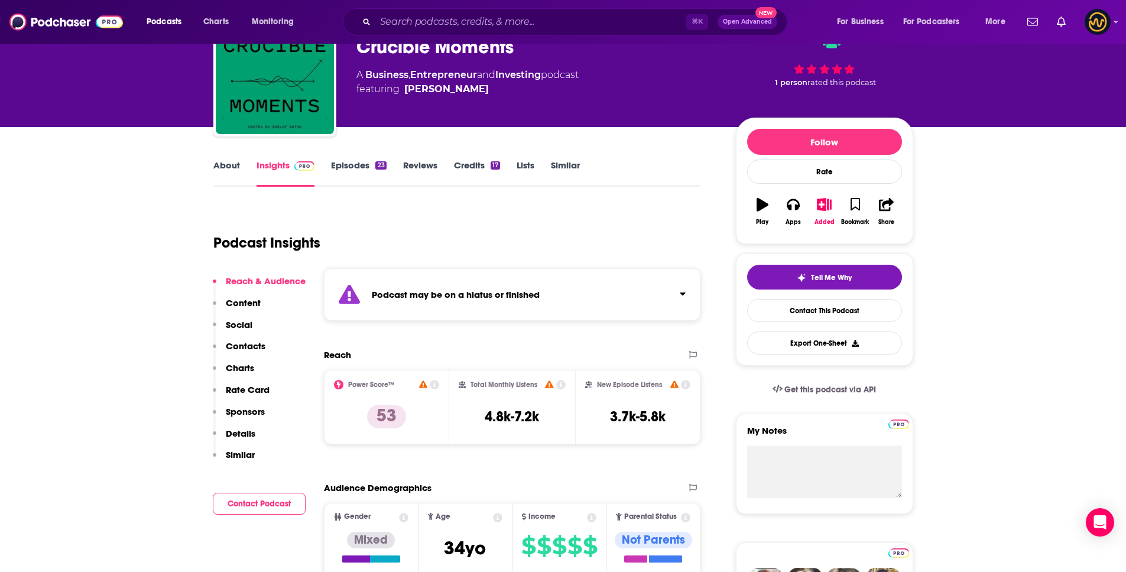
scroll to position [120, 0]
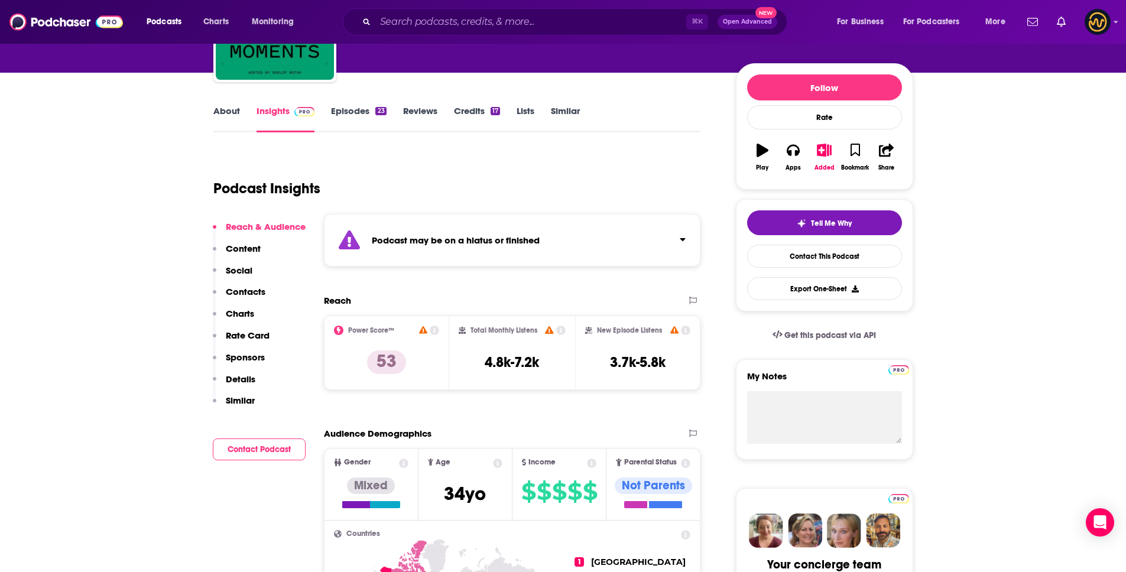
click at [529, 245] on strong "Podcast may be on a hiatus or finished" at bounding box center [456, 240] width 168 height 11
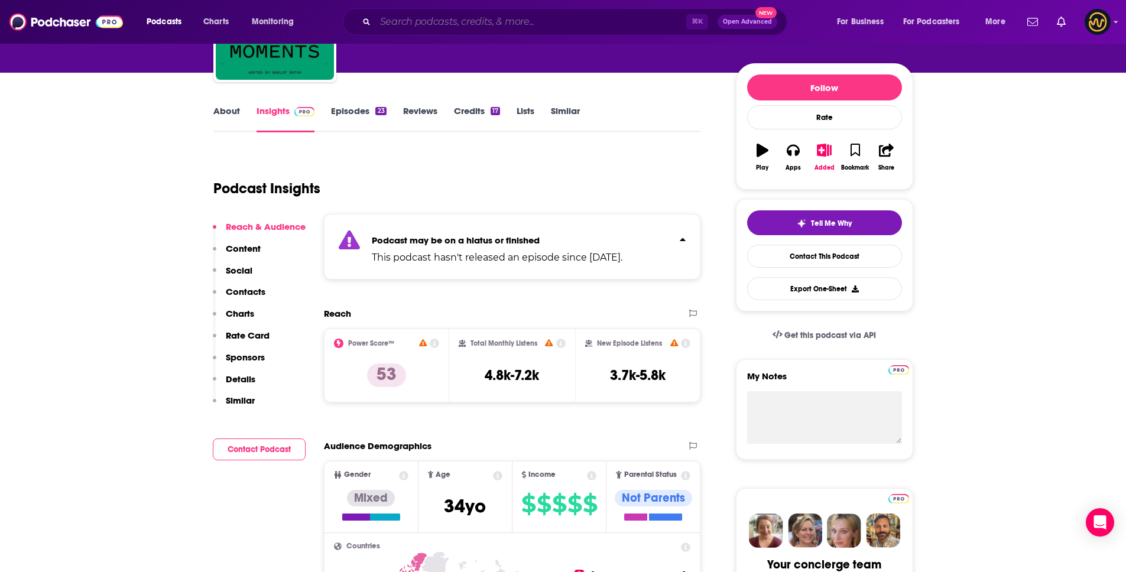
click at [463, 25] on input "Search podcasts, credits, & more..." at bounding box center [530, 21] width 311 height 19
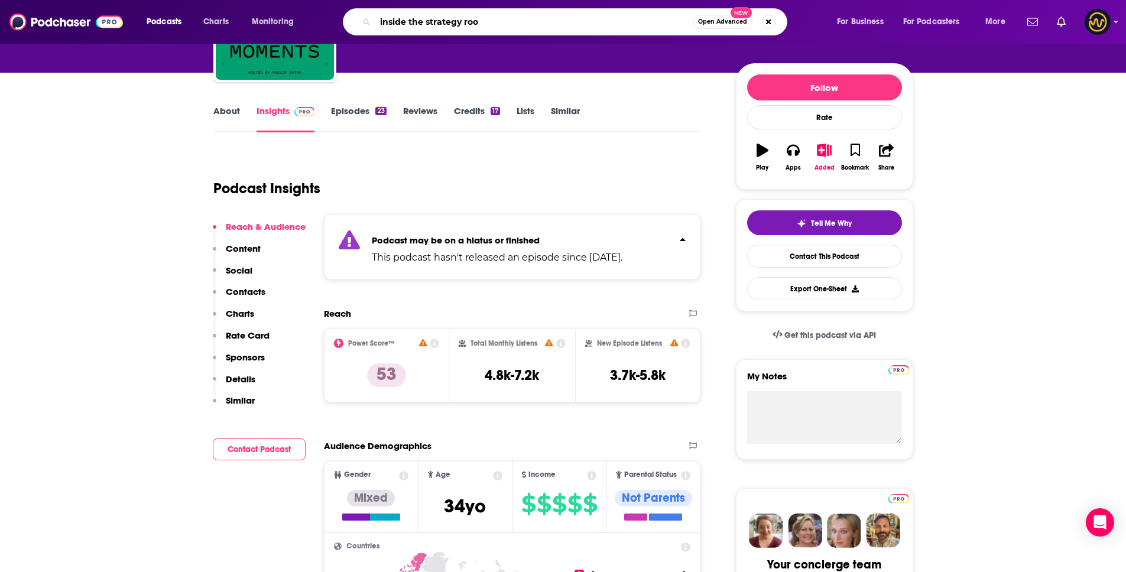
type input "inside the strategy room"
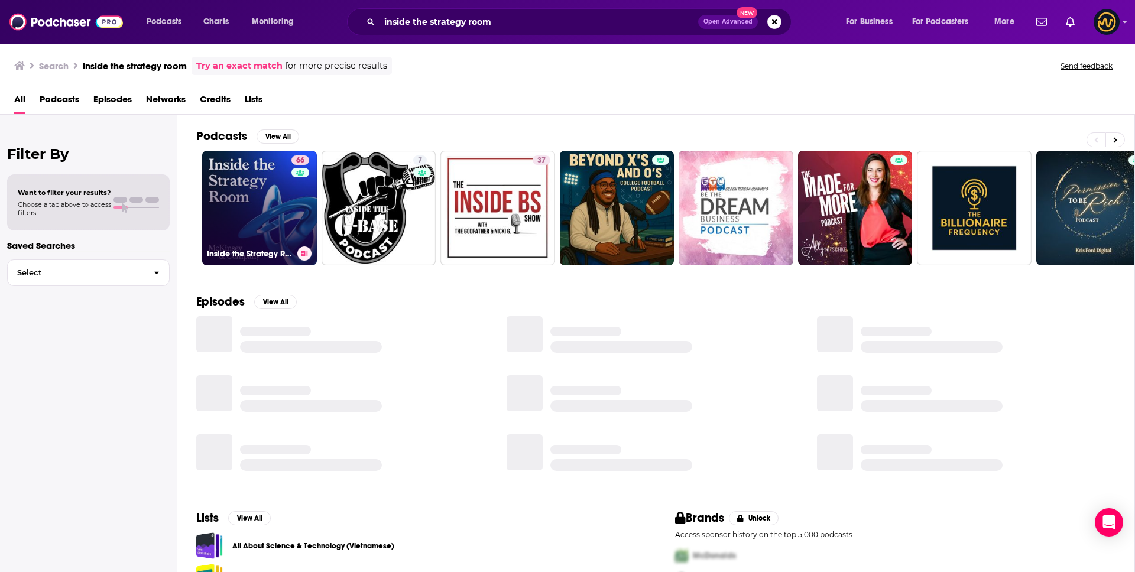
click at [252, 233] on link "66 Inside the Strategy Room" at bounding box center [259, 208] width 115 height 115
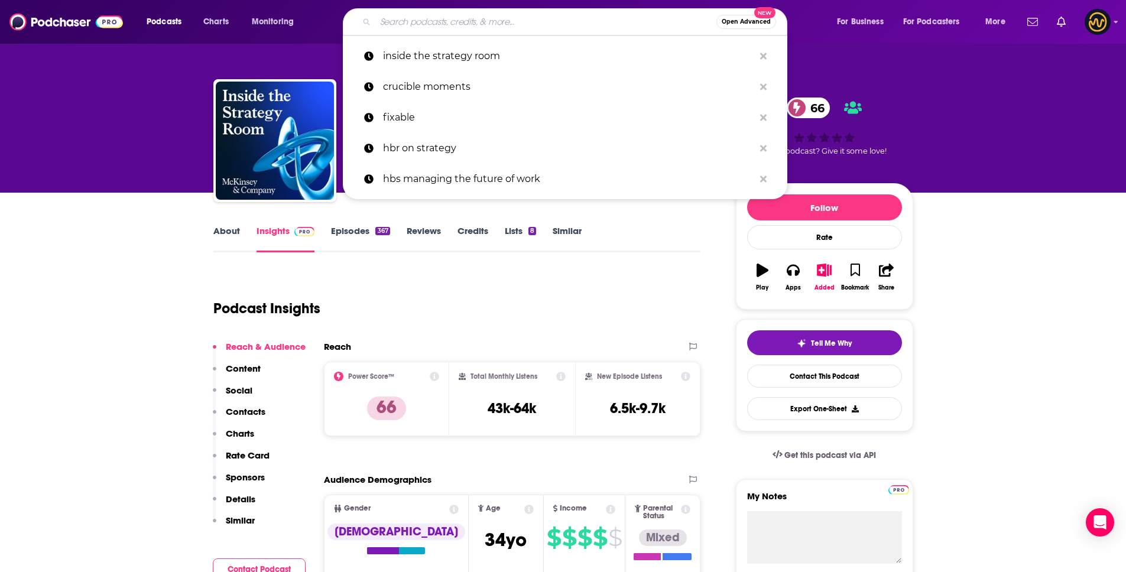
click at [512, 19] on input "Search podcasts, credits, & more..." at bounding box center [545, 21] width 341 height 19
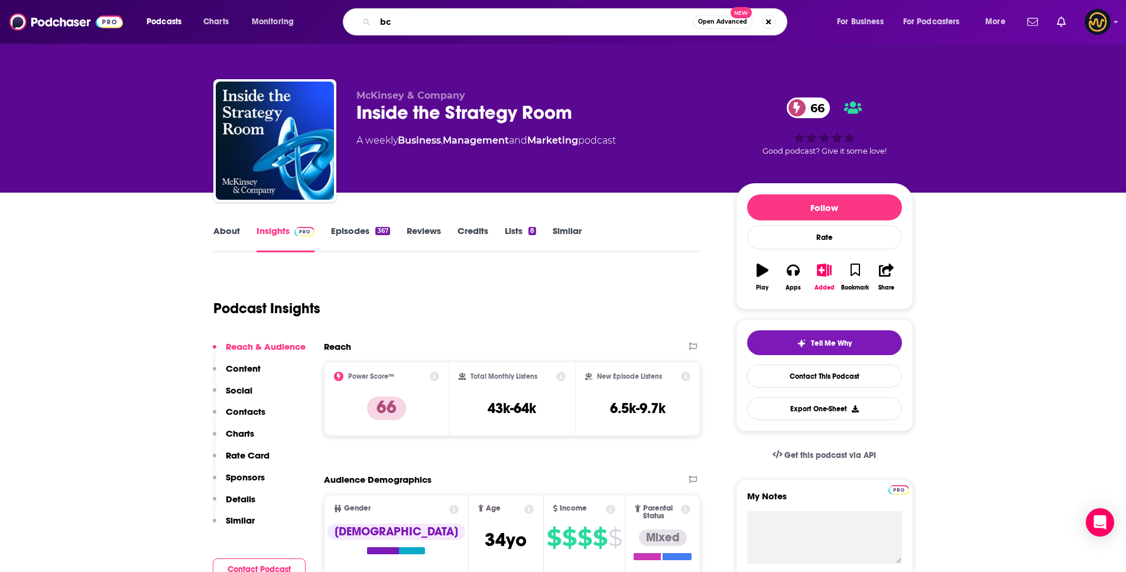
type input "bcg"
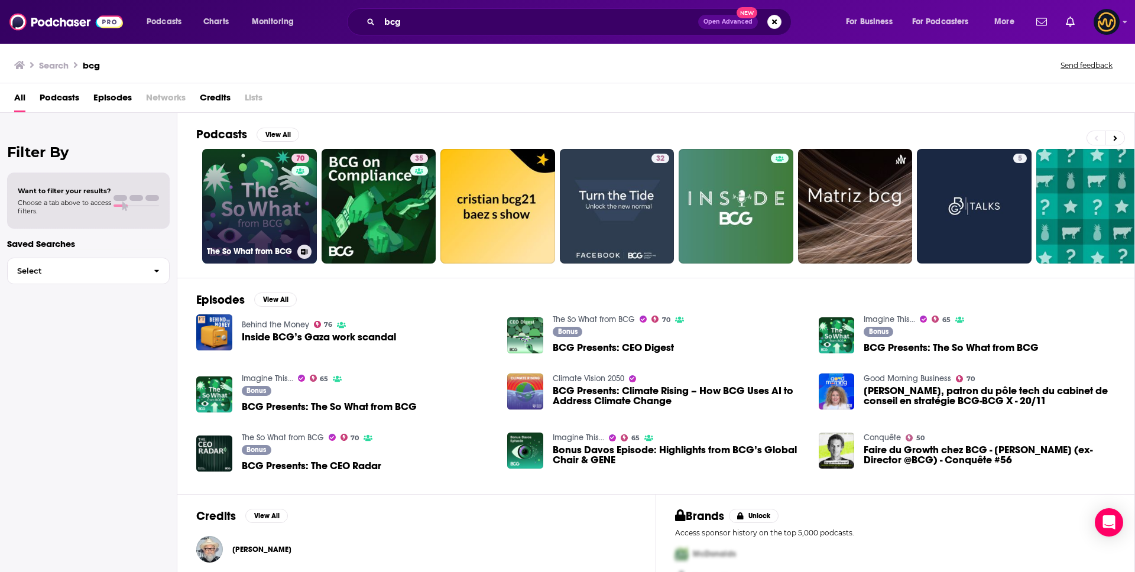
click at [258, 212] on link "70 The So What from BCG" at bounding box center [259, 206] width 115 height 115
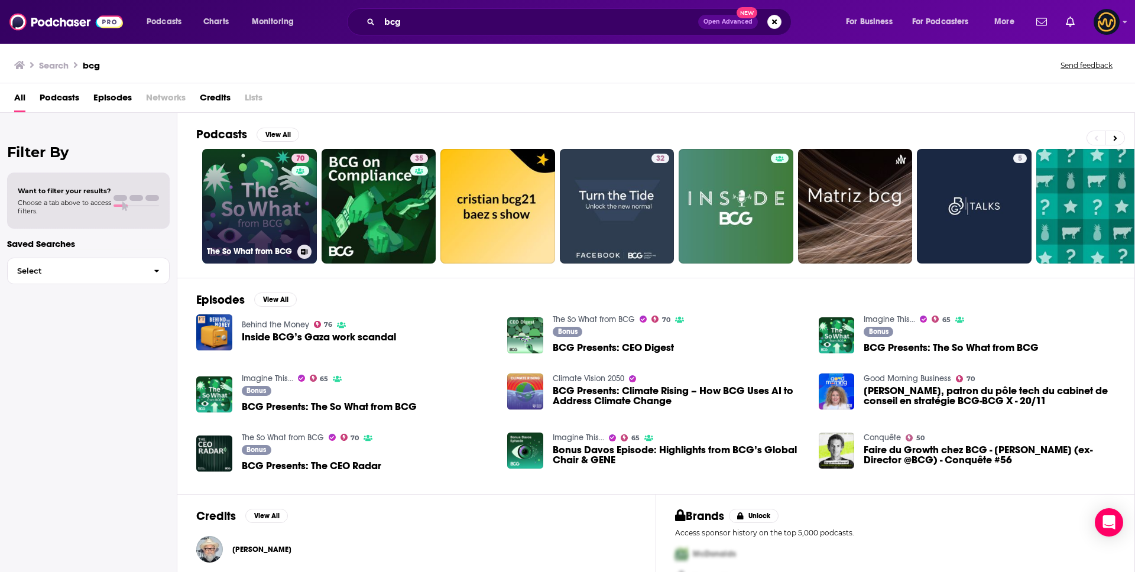
click at [274, 212] on link "70 The So What from BCG" at bounding box center [259, 206] width 115 height 115
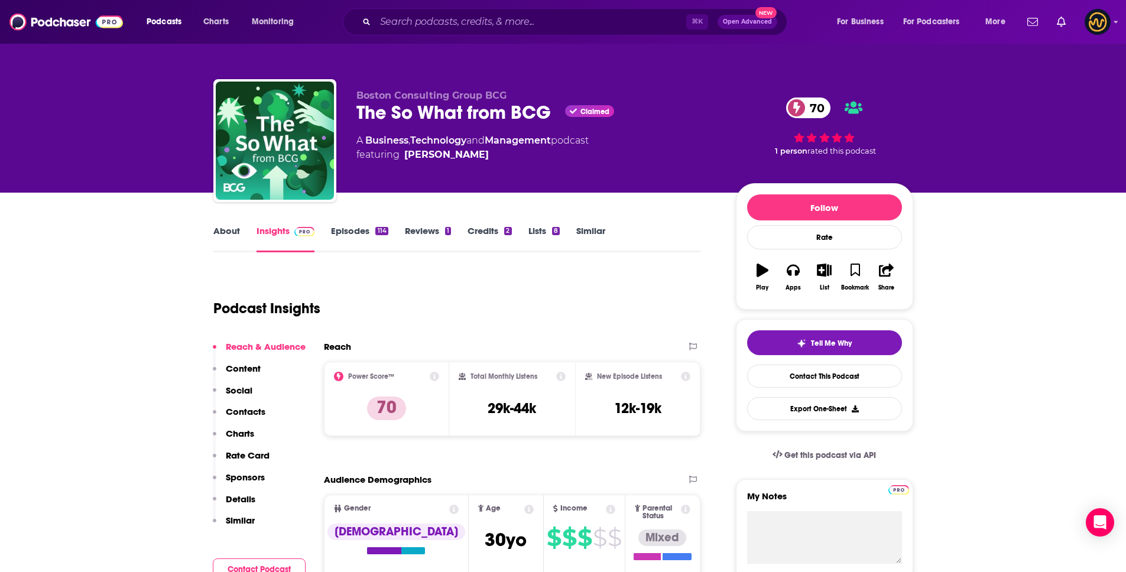
click at [229, 231] on link "About" at bounding box center [226, 238] width 27 height 27
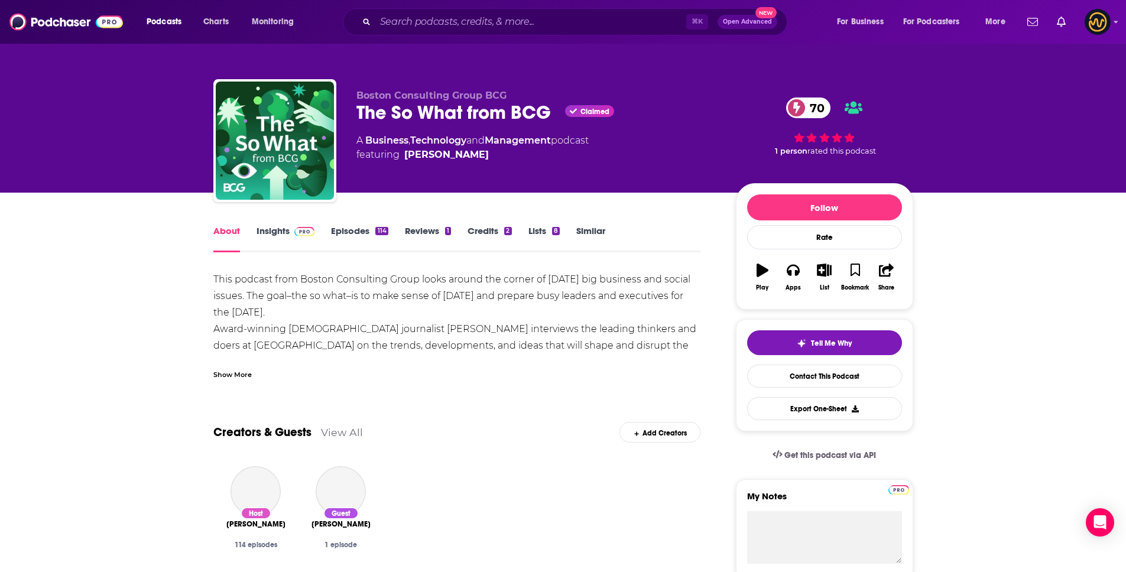
click at [230, 370] on div "Show More" at bounding box center [232, 373] width 38 height 11
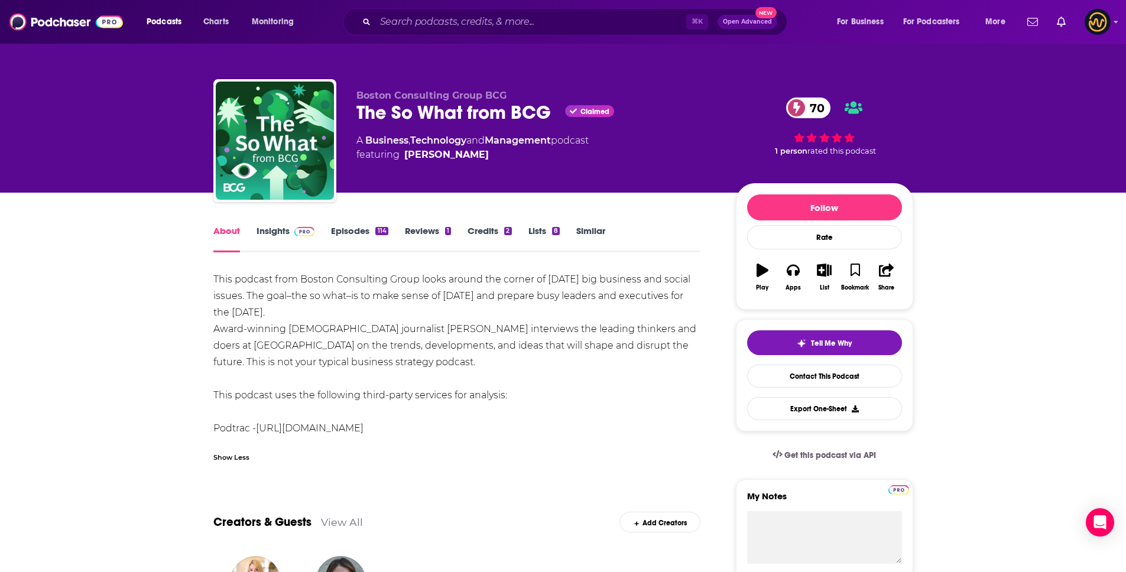
drag, startPoint x: 212, startPoint y: 281, endPoint x: 545, endPoint y: 420, distance: 361.5
copy div "This podcast from Boston Consulting Group looks around the corner of [DATE] big…"
click at [285, 231] on link "Insights" at bounding box center [286, 238] width 59 height 27
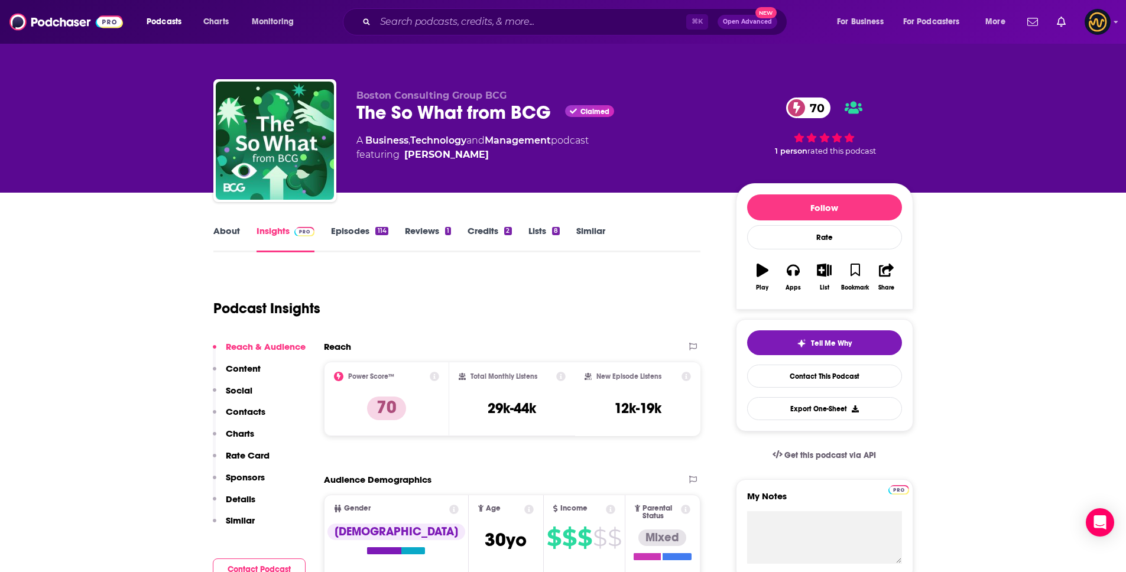
click at [251, 498] on p "Details" at bounding box center [241, 499] width 30 height 11
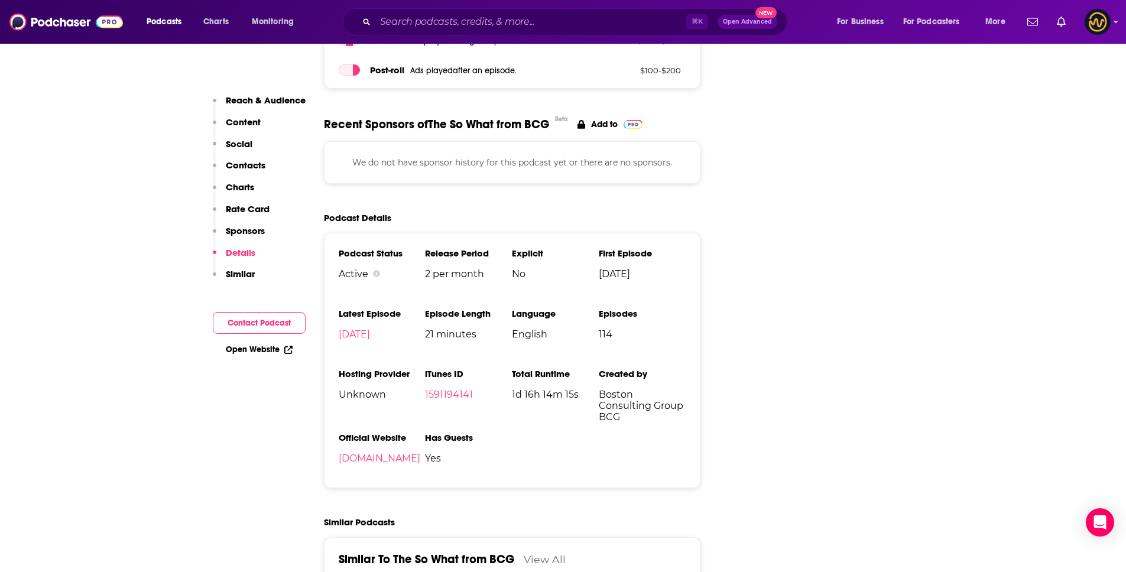
scroll to position [1983, 0]
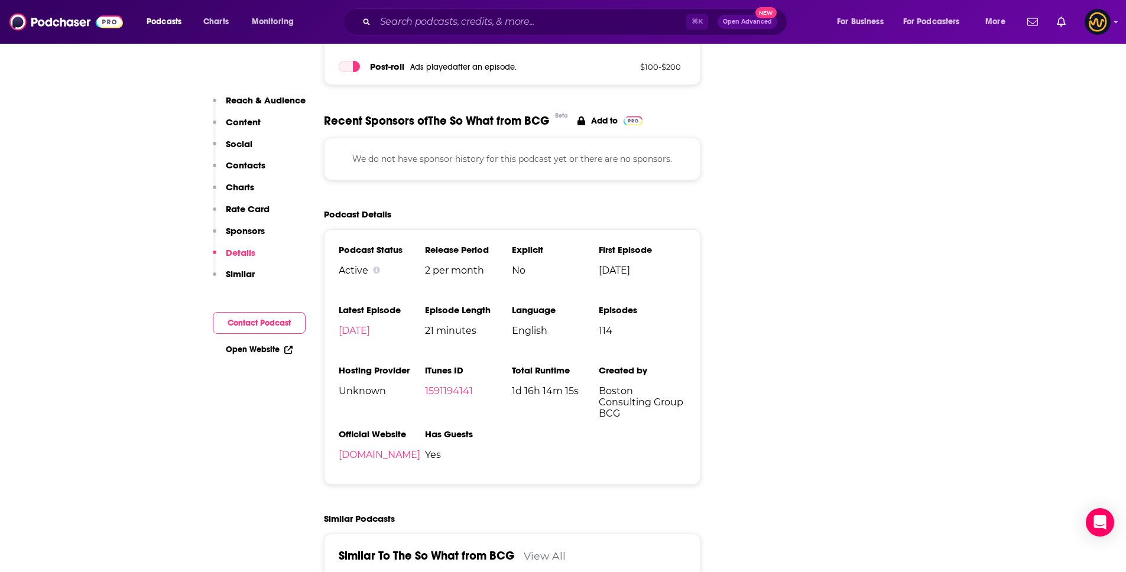
click at [244, 163] on p "Contacts" at bounding box center [246, 165] width 40 height 11
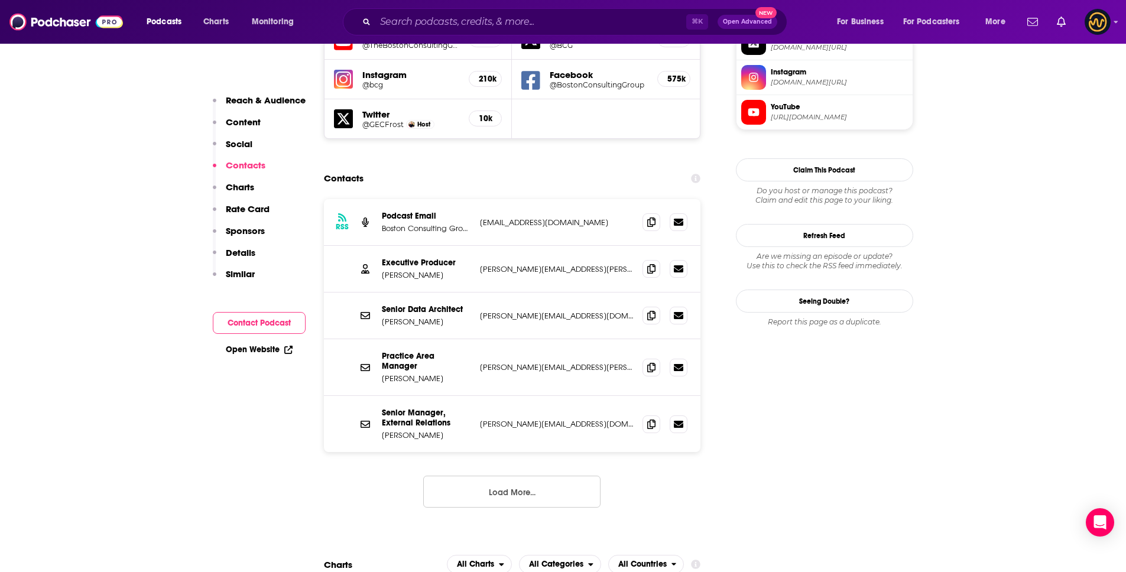
scroll to position [1039, 0]
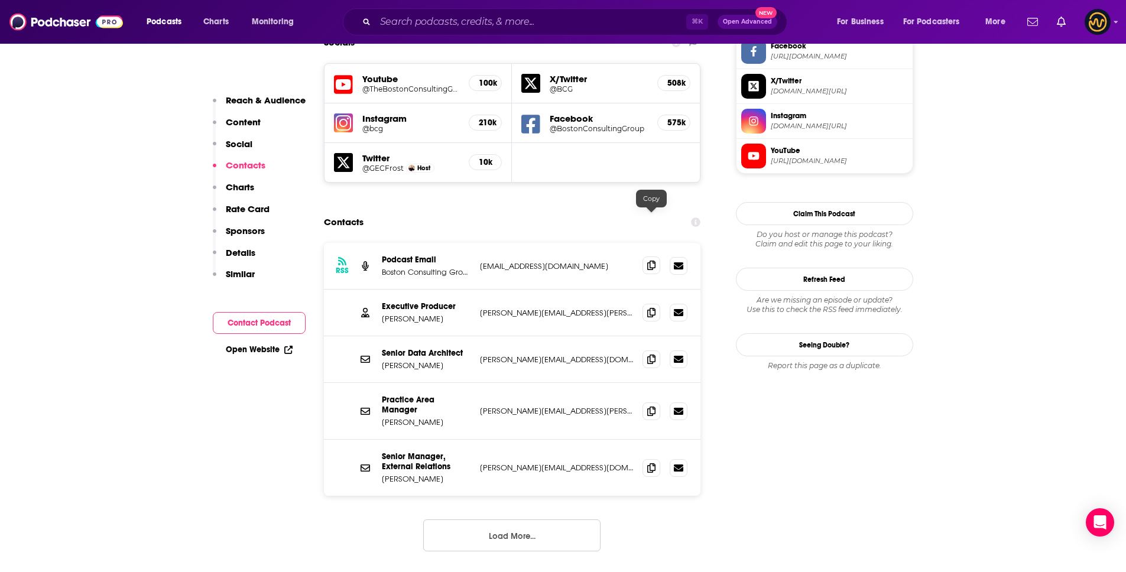
click at [650, 261] on icon at bounding box center [651, 265] width 8 height 9
click at [652, 307] on icon at bounding box center [651, 311] width 8 height 9
click at [655, 354] on icon at bounding box center [651, 358] width 8 height 9
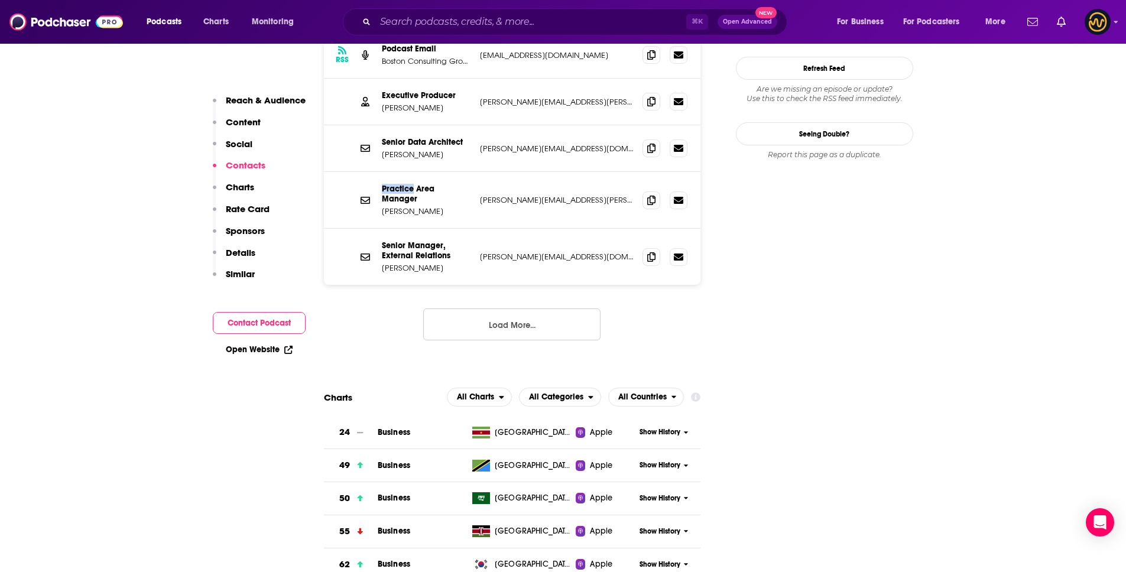
scroll to position [1283, 0]
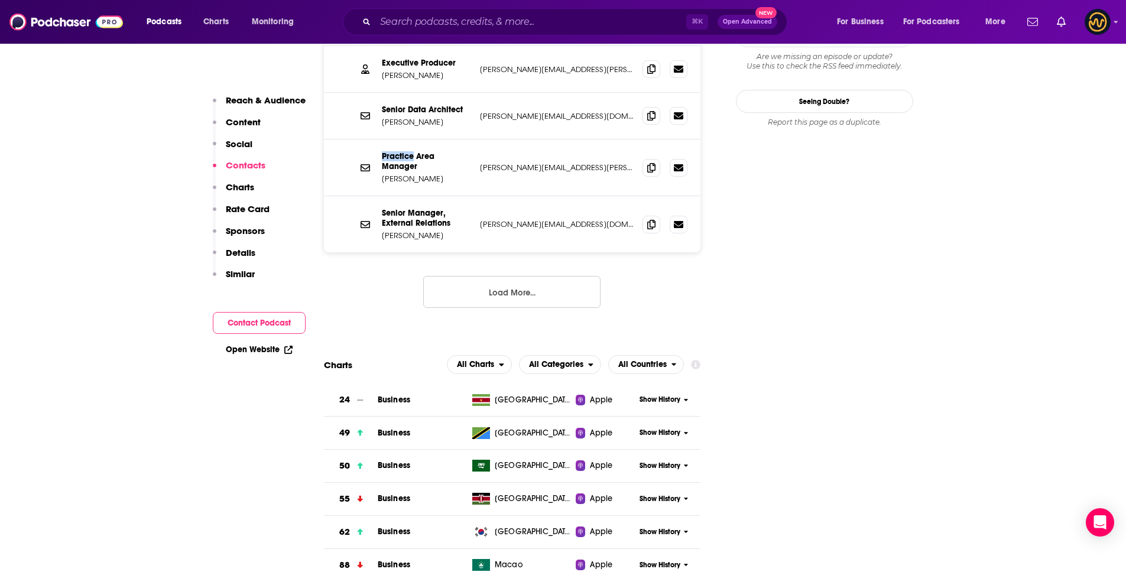
click at [541, 276] on button "Load More..." at bounding box center [511, 292] width 177 height 32
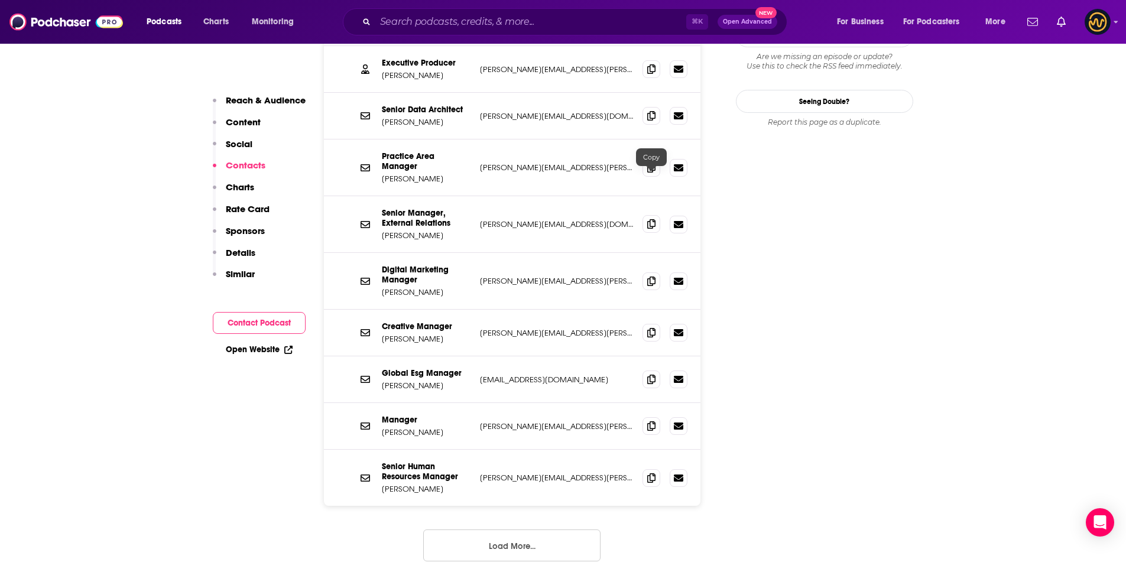
click at [656, 219] on icon at bounding box center [651, 223] width 8 height 9
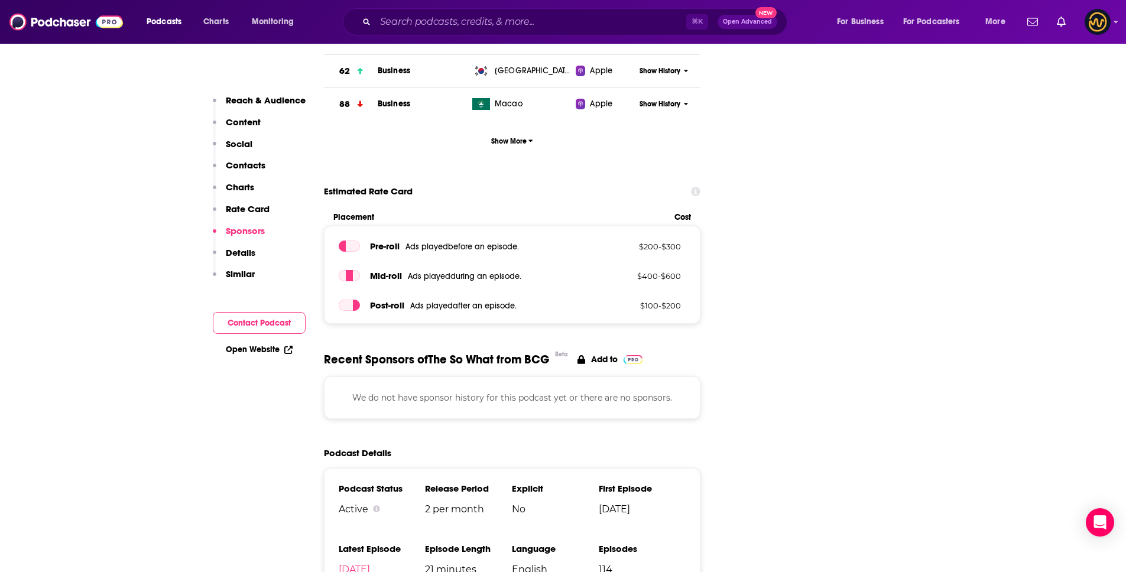
scroll to position [1981, 0]
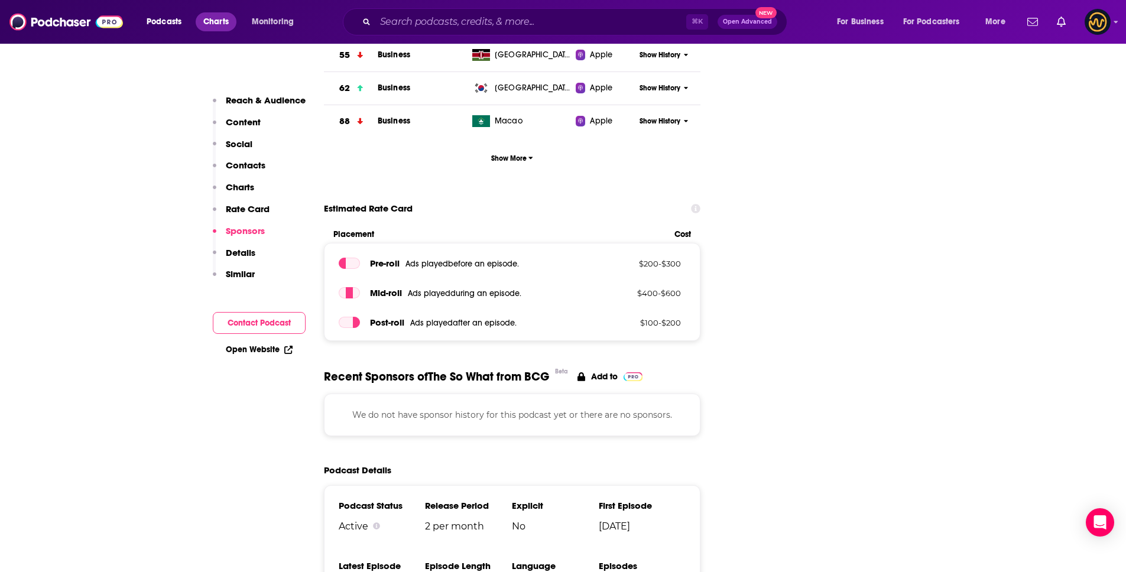
click at [216, 17] on span "Charts" at bounding box center [215, 22] width 25 height 17
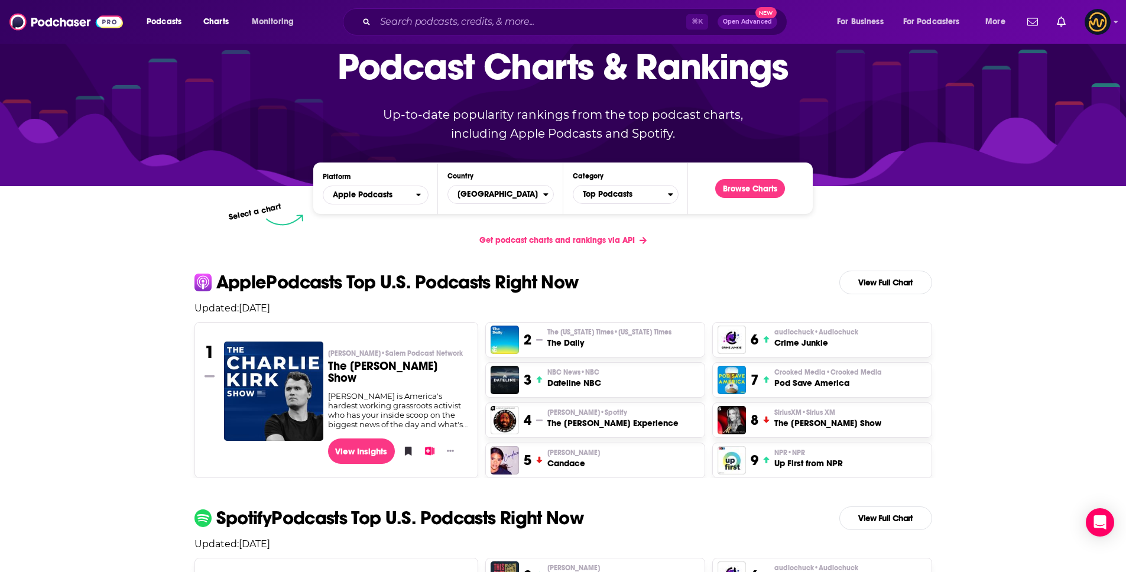
scroll to position [132, 0]
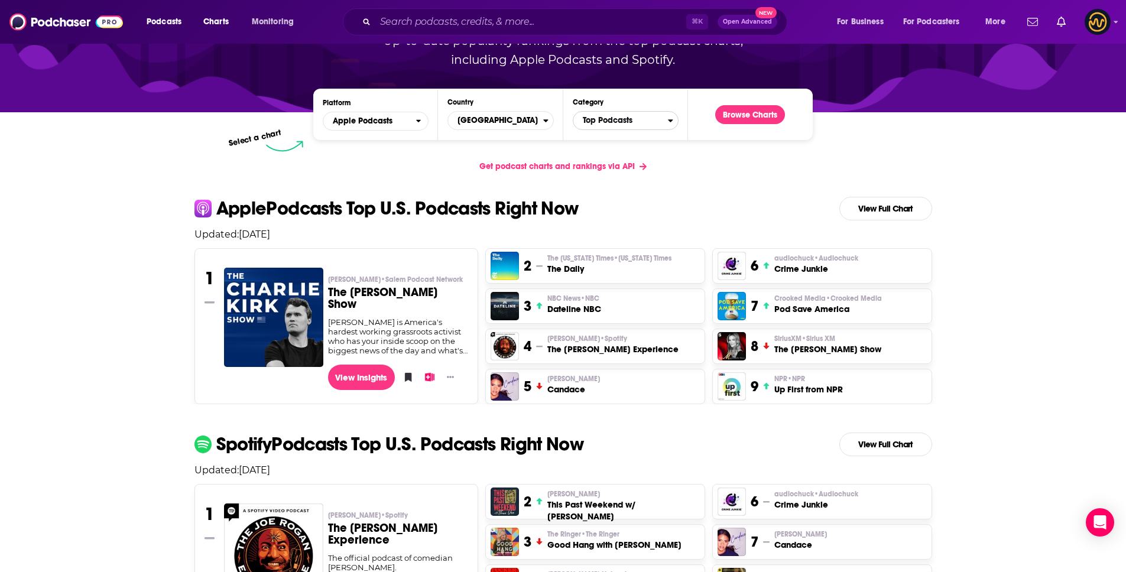
click at [637, 125] on span "Top Podcasts" at bounding box center [621, 121] width 95 height 20
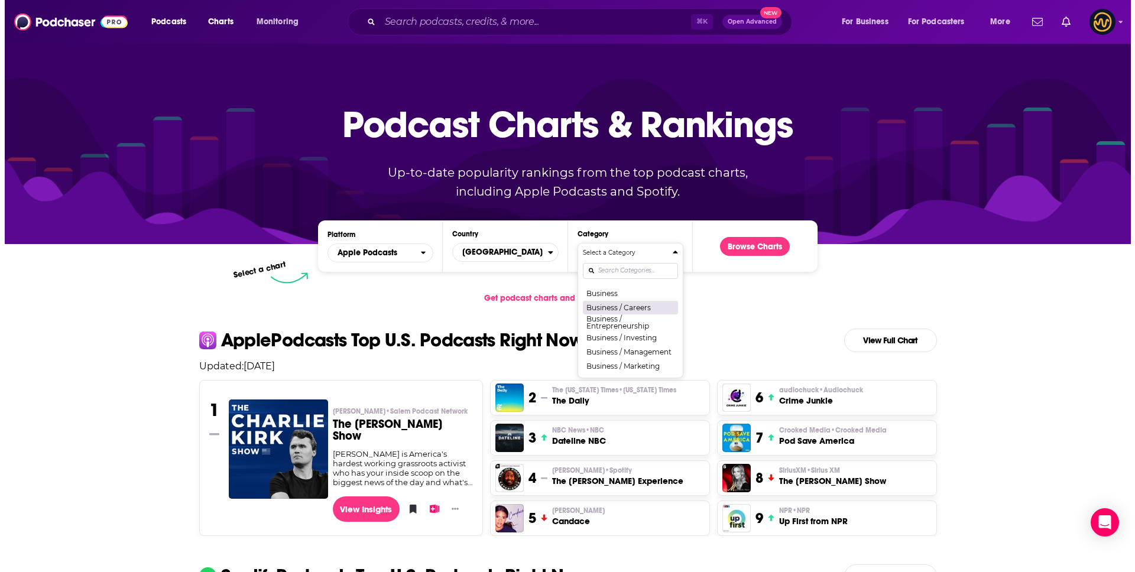
scroll to position [111, 0]
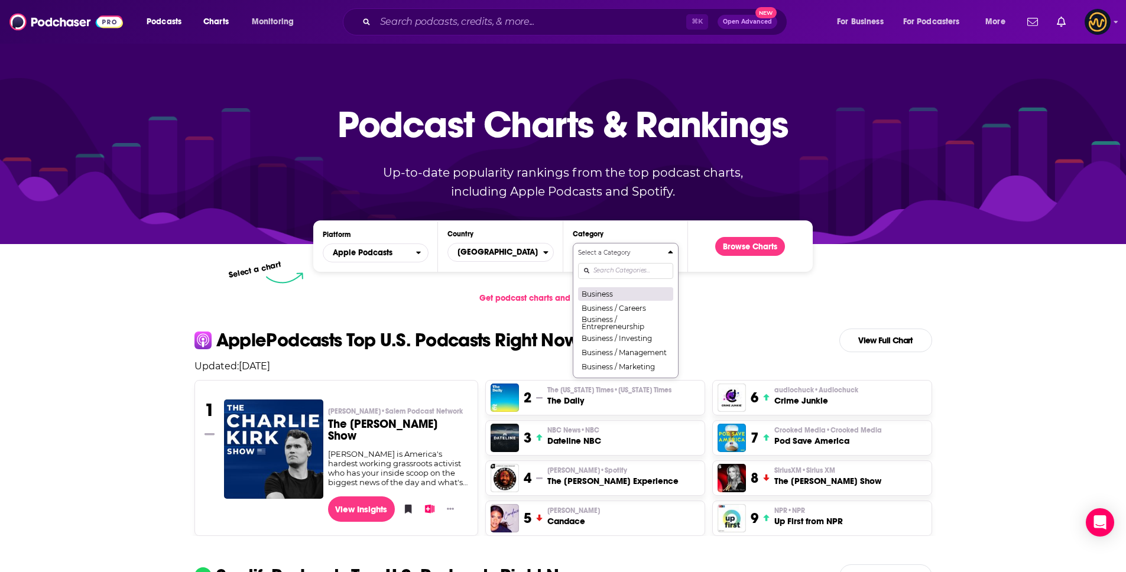
click at [605, 296] on button "Business" at bounding box center [625, 294] width 95 height 14
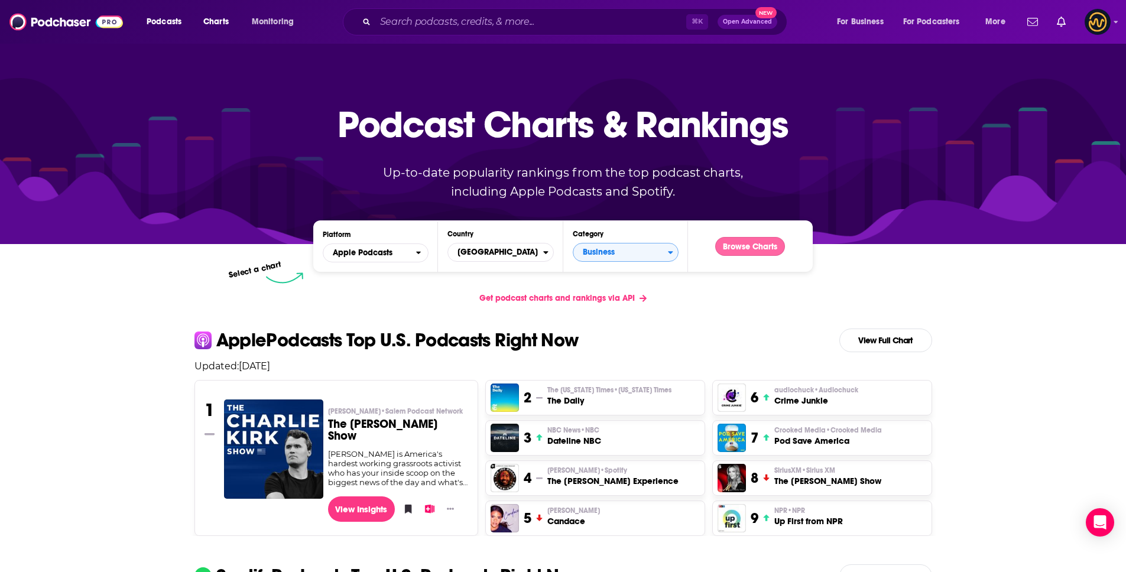
click at [740, 248] on button "Browse Charts" at bounding box center [750, 246] width 70 height 19
